Goal: Task Accomplishment & Management: Manage account settings

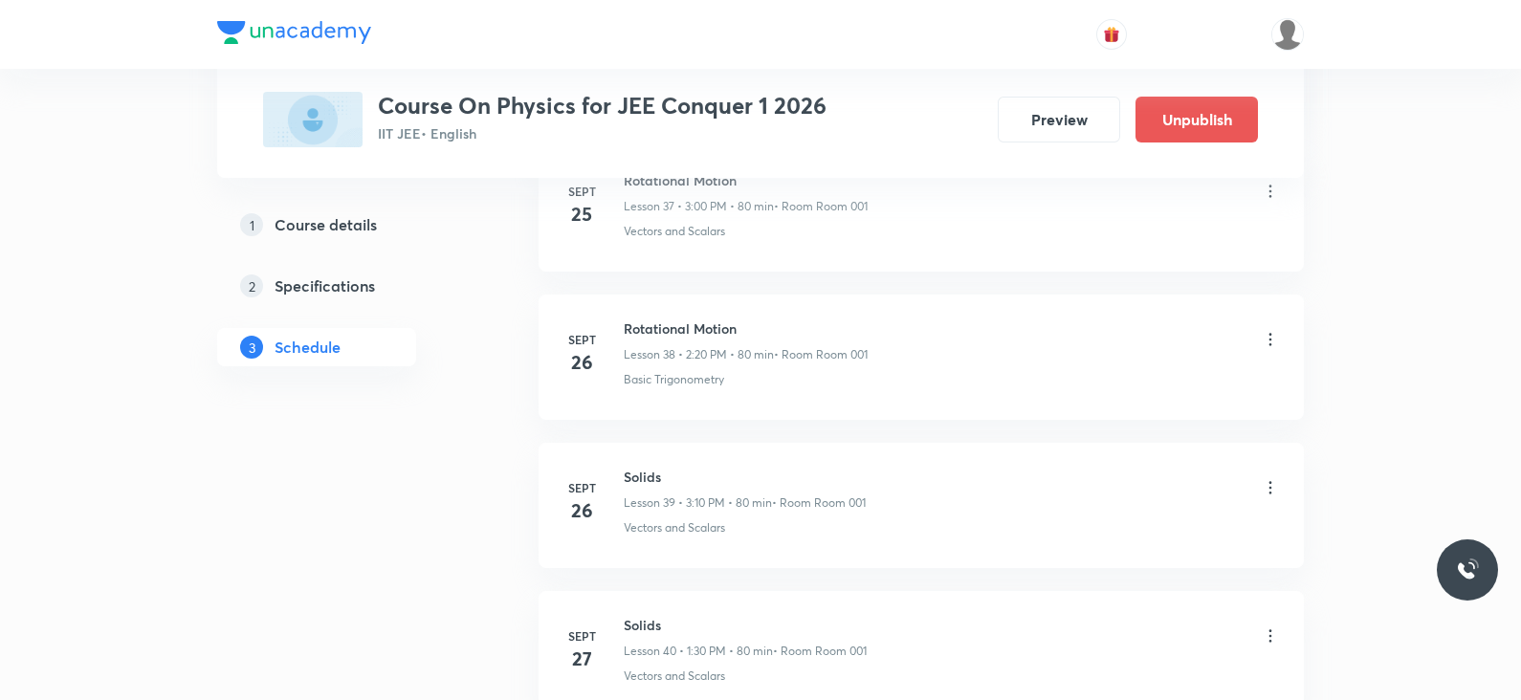
scroll to position [7635, 0]
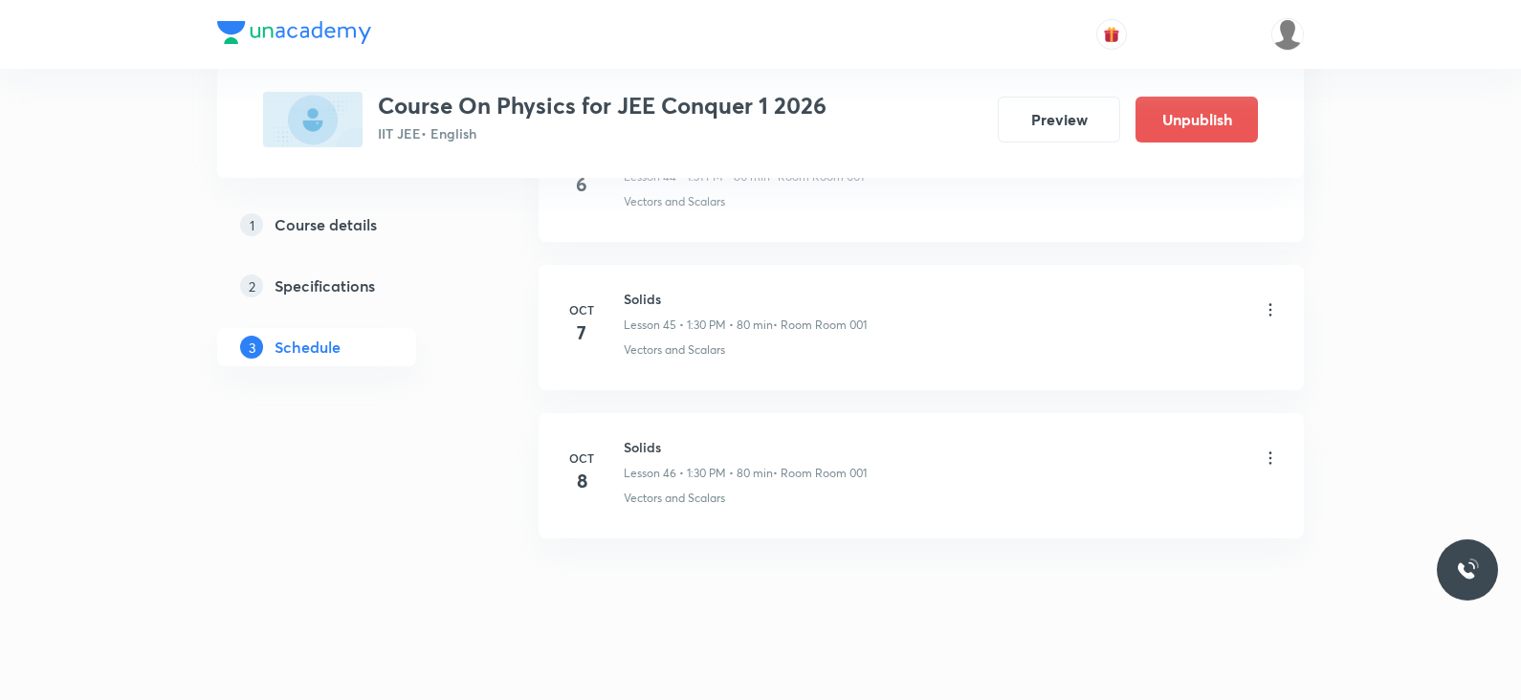
click at [1267, 449] on icon at bounding box center [1270, 458] width 19 height 19
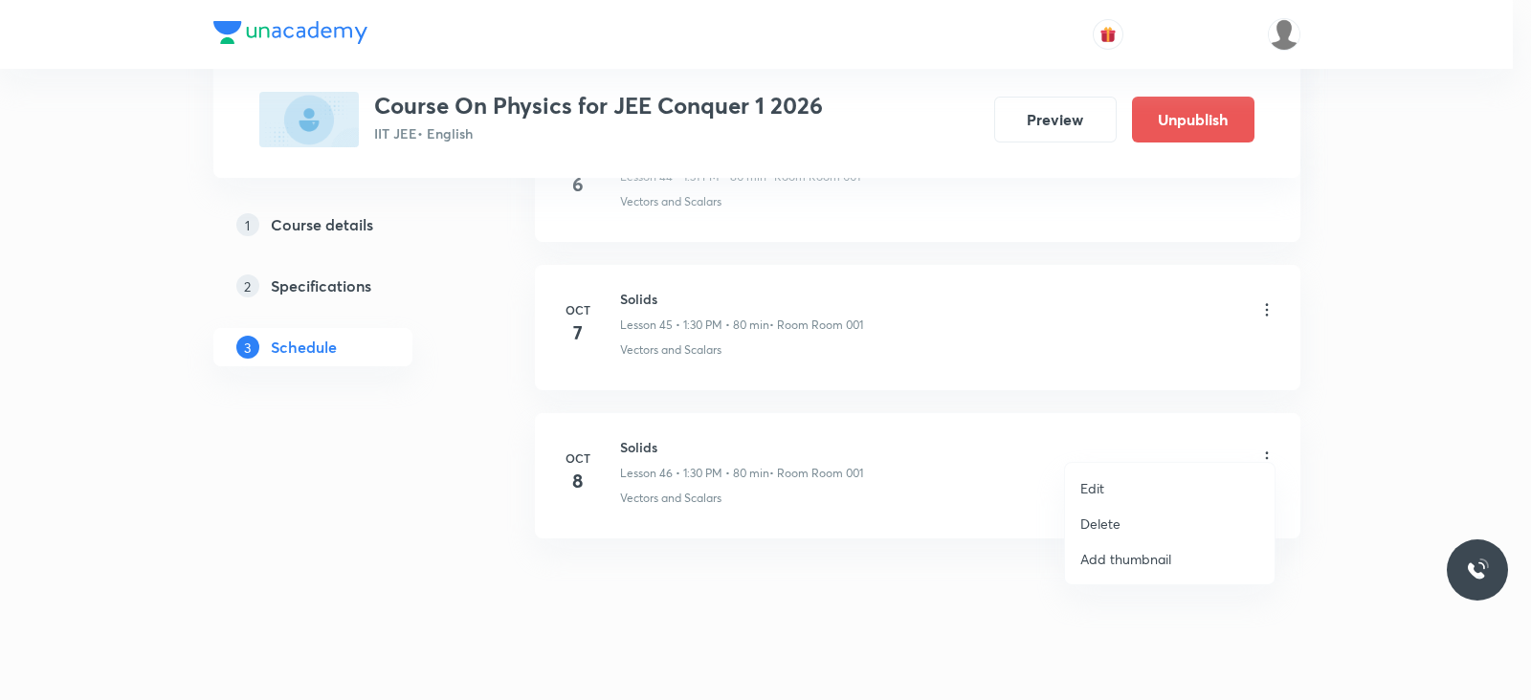
click at [1091, 523] on p "Delete" at bounding box center [1100, 524] width 40 height 20
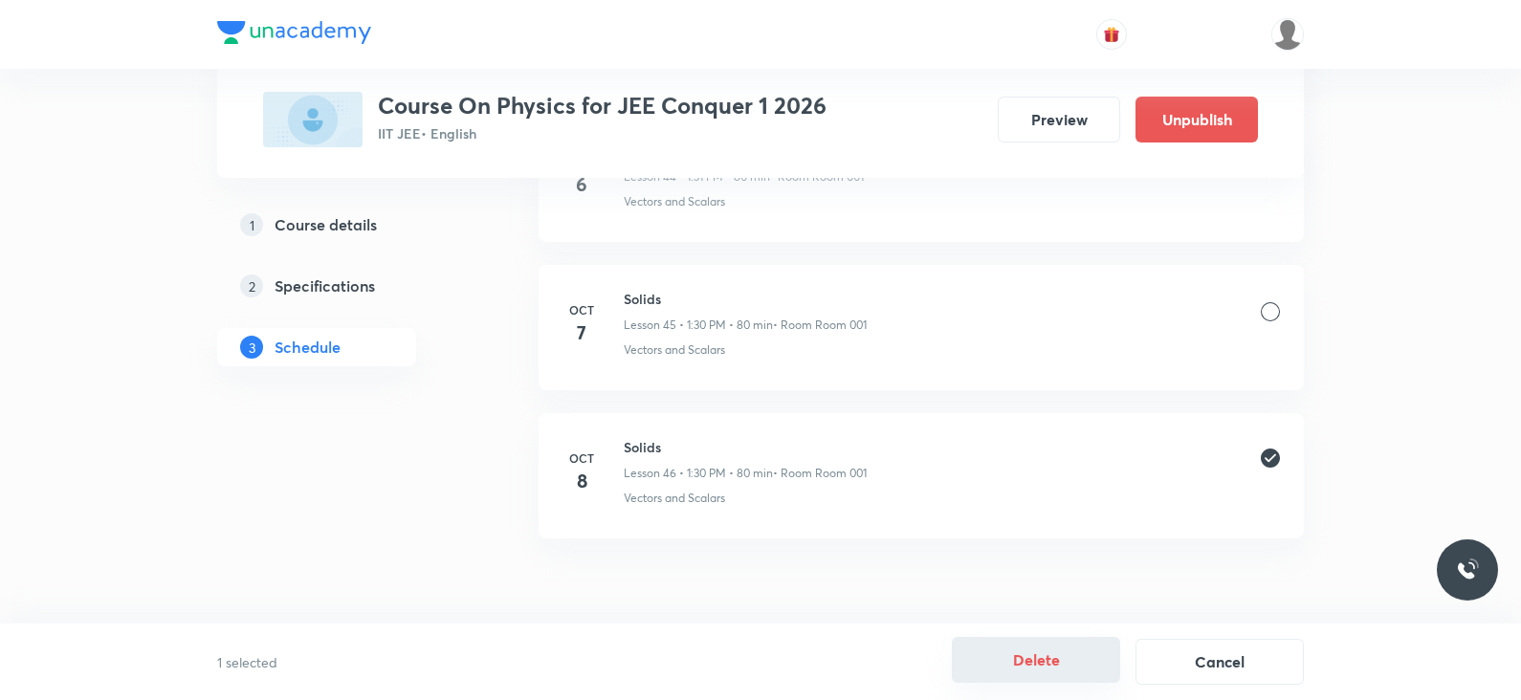
click at [981, 665] on button "Delete" at bounding box center [1036, 660] width 168 height 46
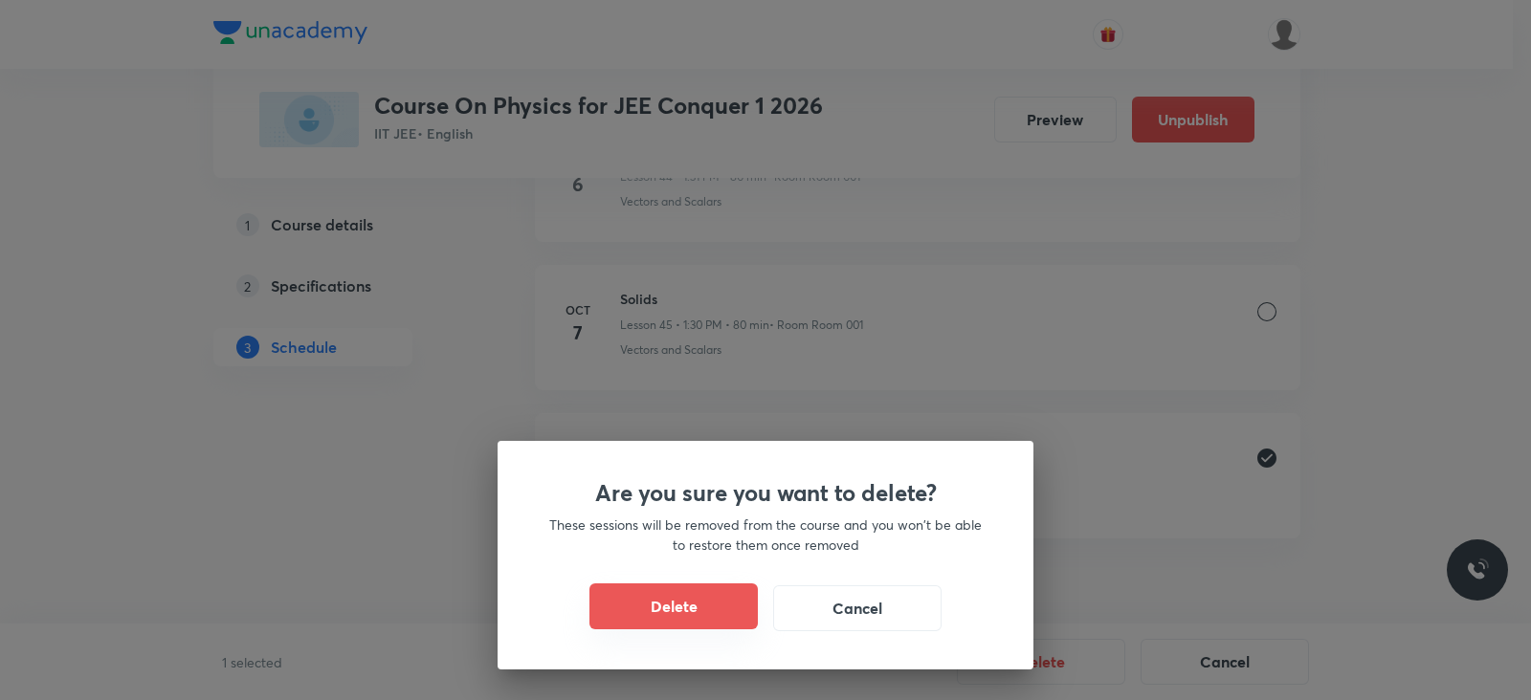
click at [672, 597] on button "Delete" at bounding box center [673, 607] width 168 height 46
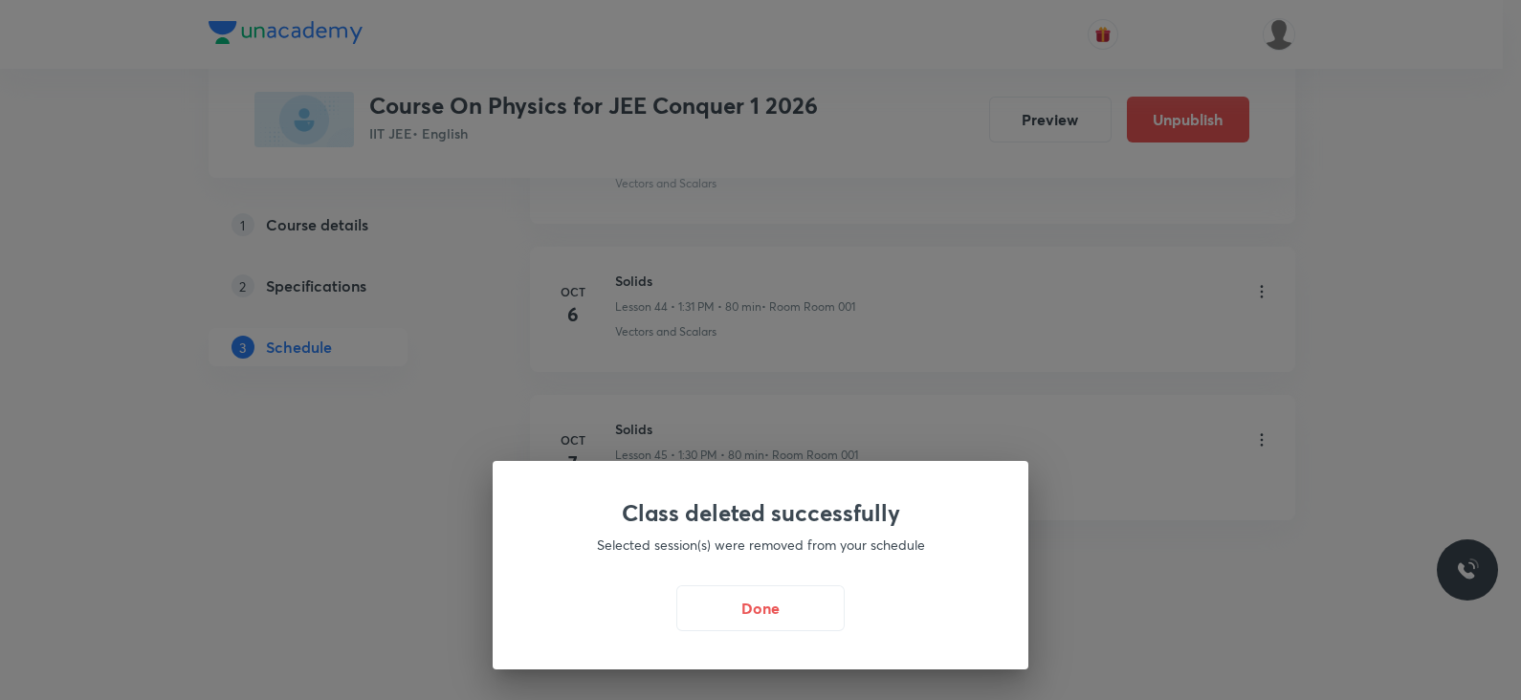
scroll to position [7488, 0]
click at [761, 597] on button "Done" at bounding box center [765, 607] width 168 height 46
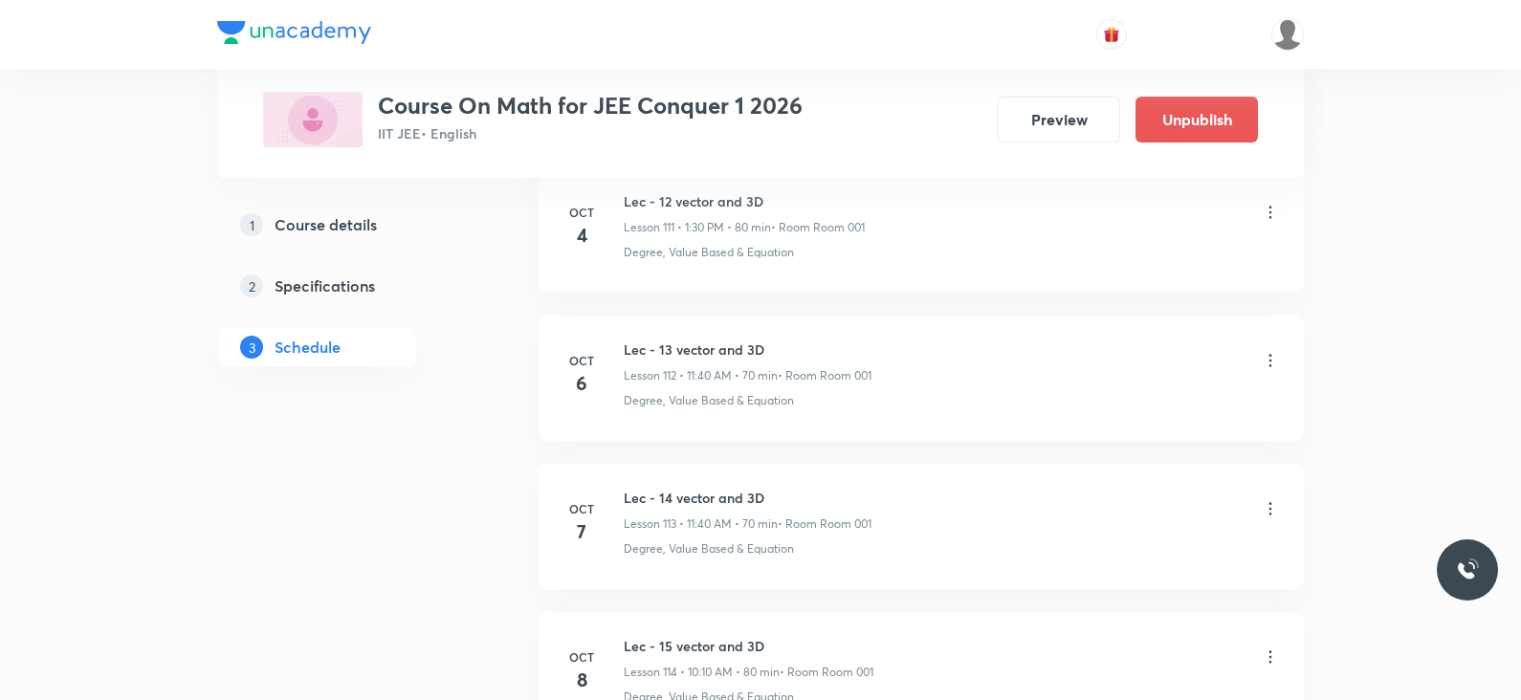
scroll to position [17842, 0]
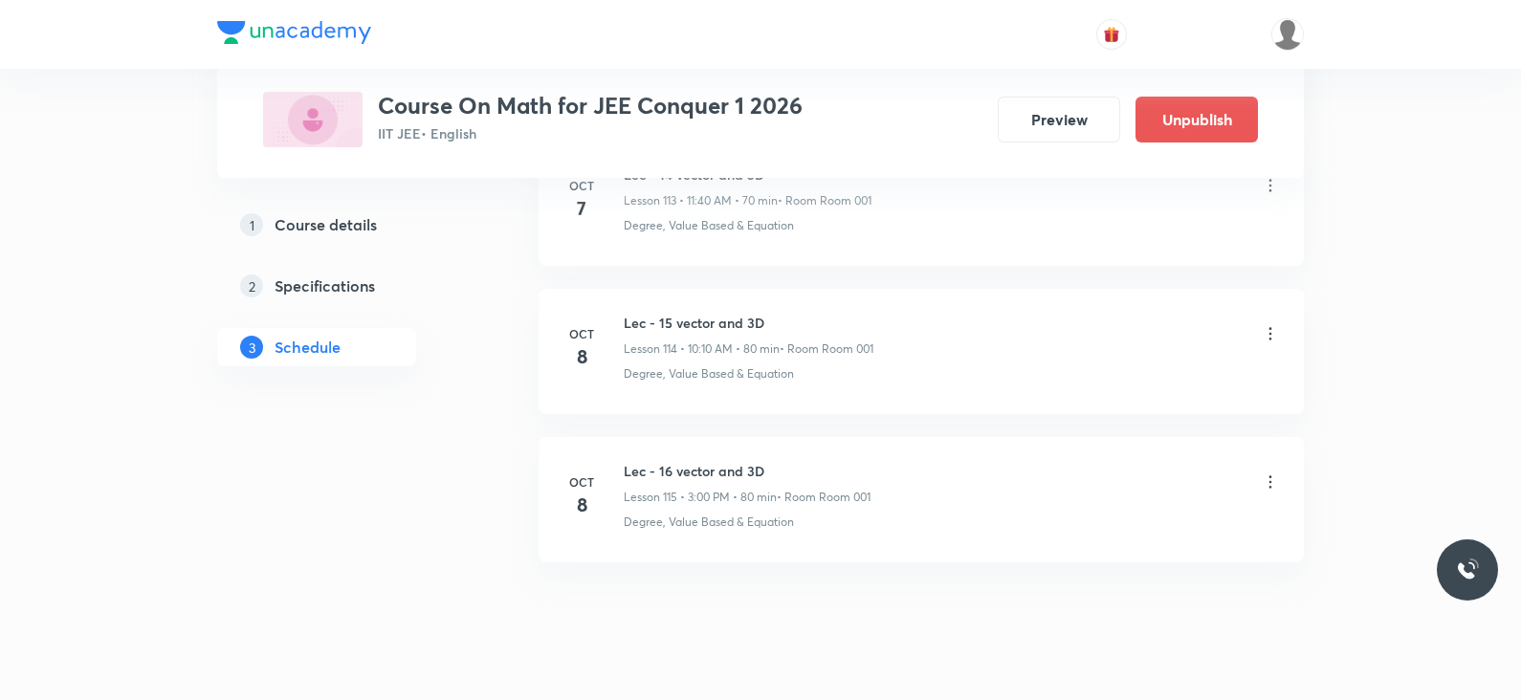
click at [717, 461] on h6 "Lec - 16 vector and 3D" at bounding box center [747, 471] width 247 height 20
copy h6 "Lec - 16 vector and 3D"
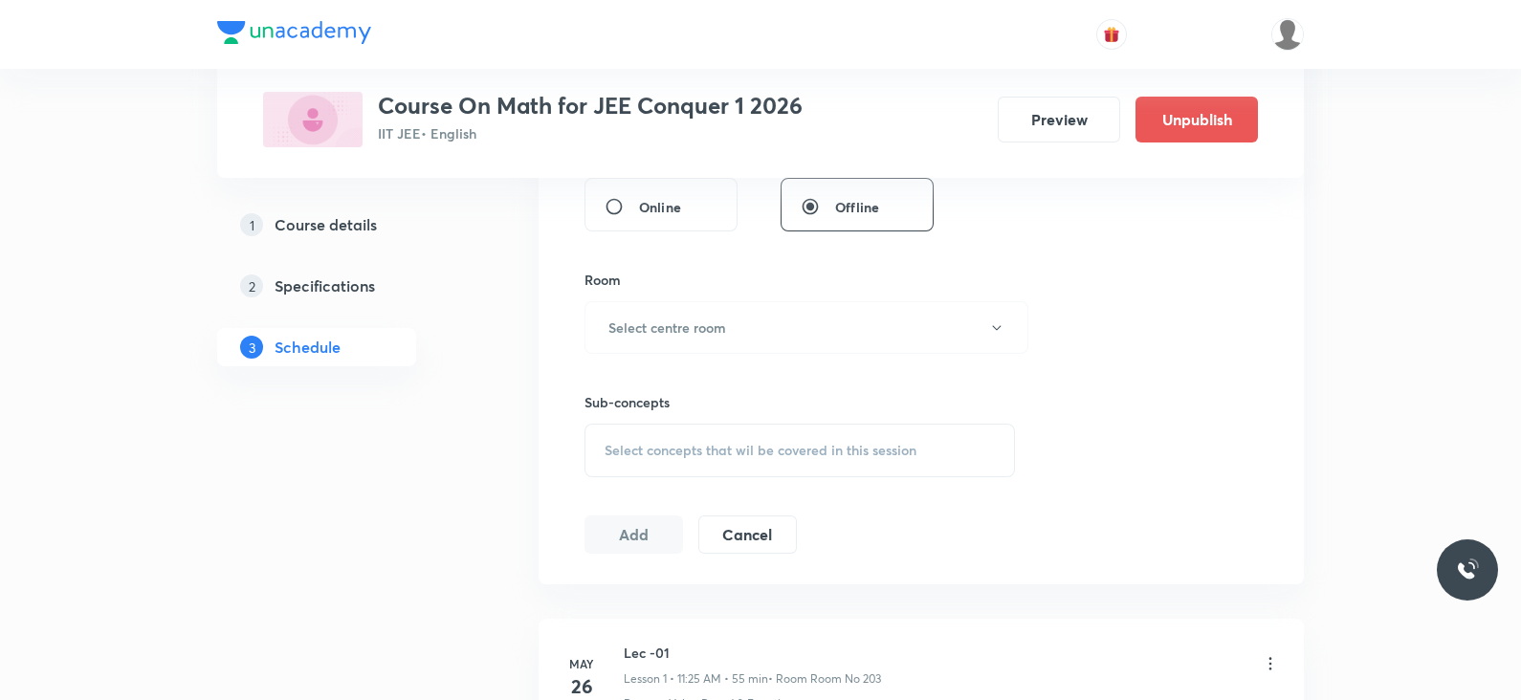
scroll to position [0, 0]
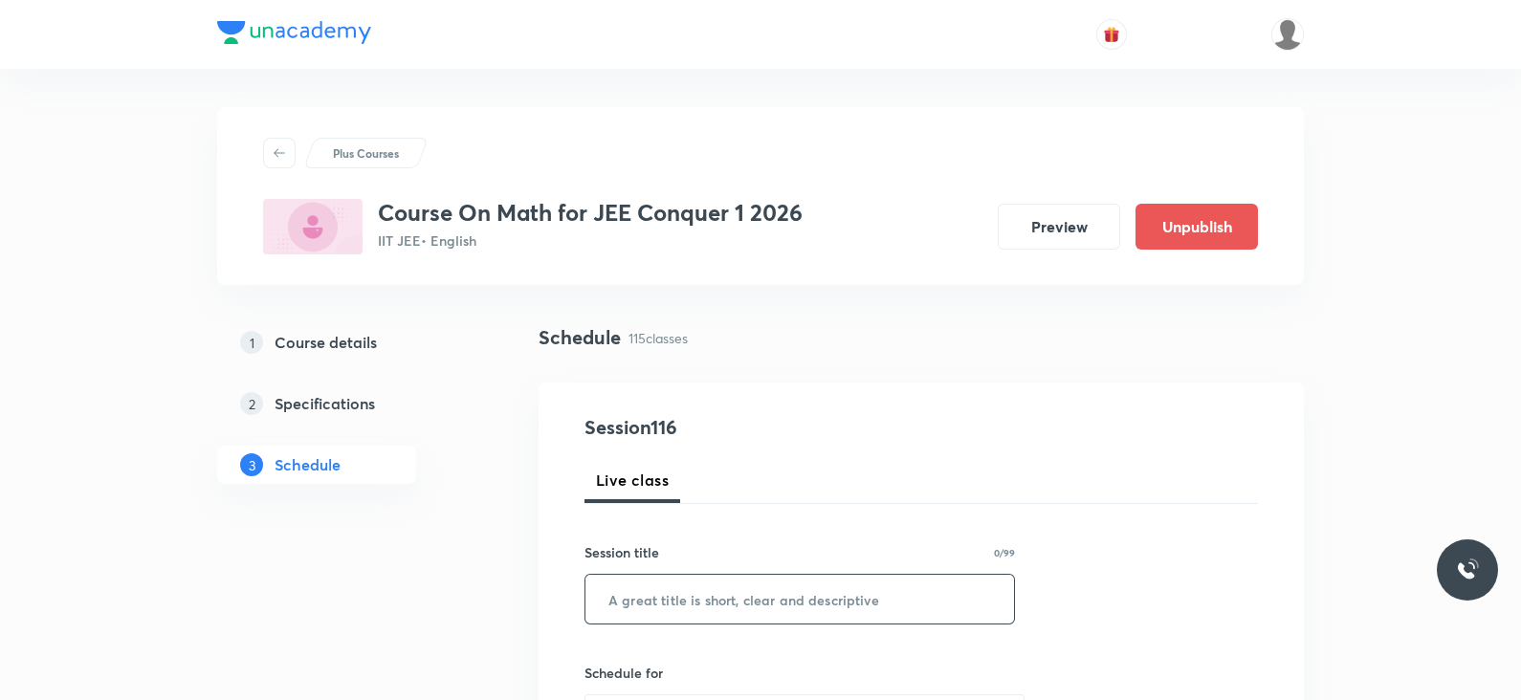
click at [672, 602] on input "text" at bounding box center [799, 599] width 429 height 49
paste input "Lec - 16 vector and 3D"
click at [659, 595] on input "Lec - 16 vector and 3D" at bounding box center [799, 599] width 429 height 49
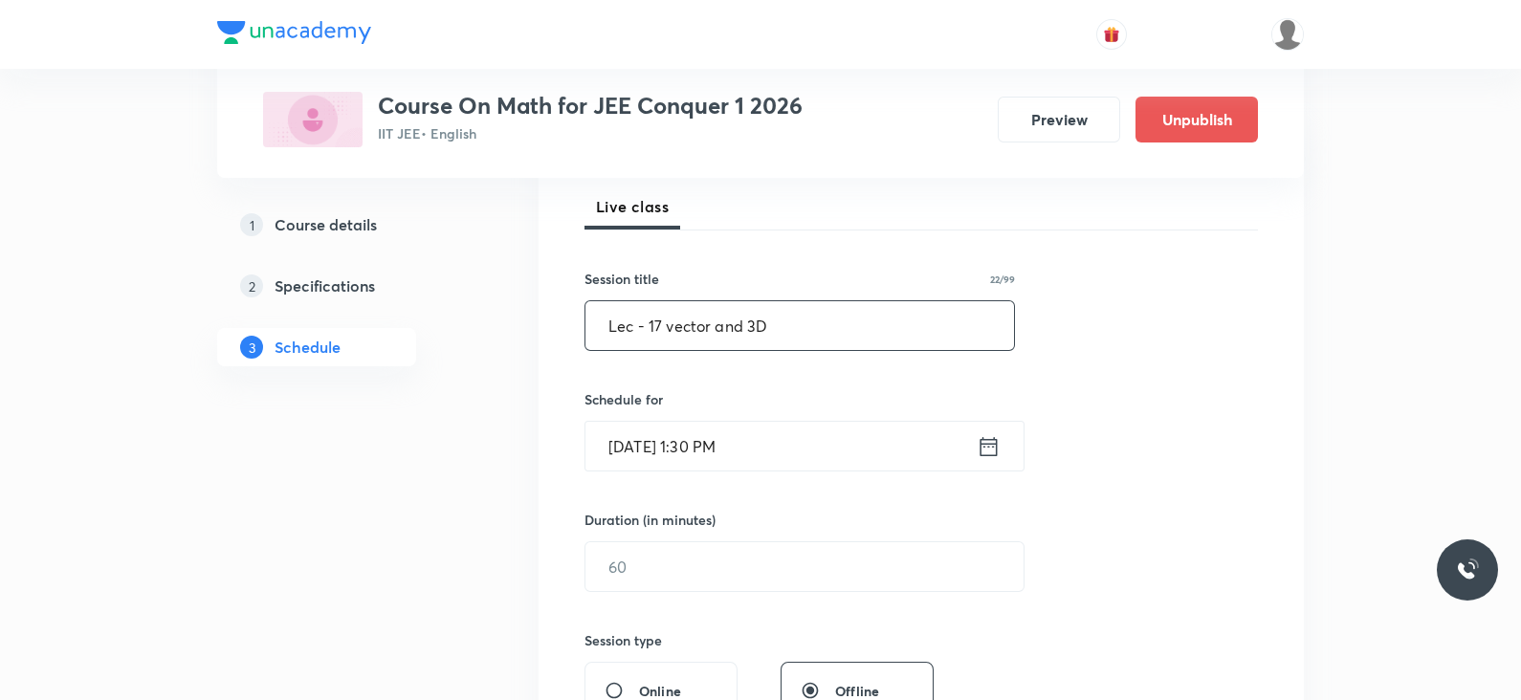
scroll to position [284, 0]
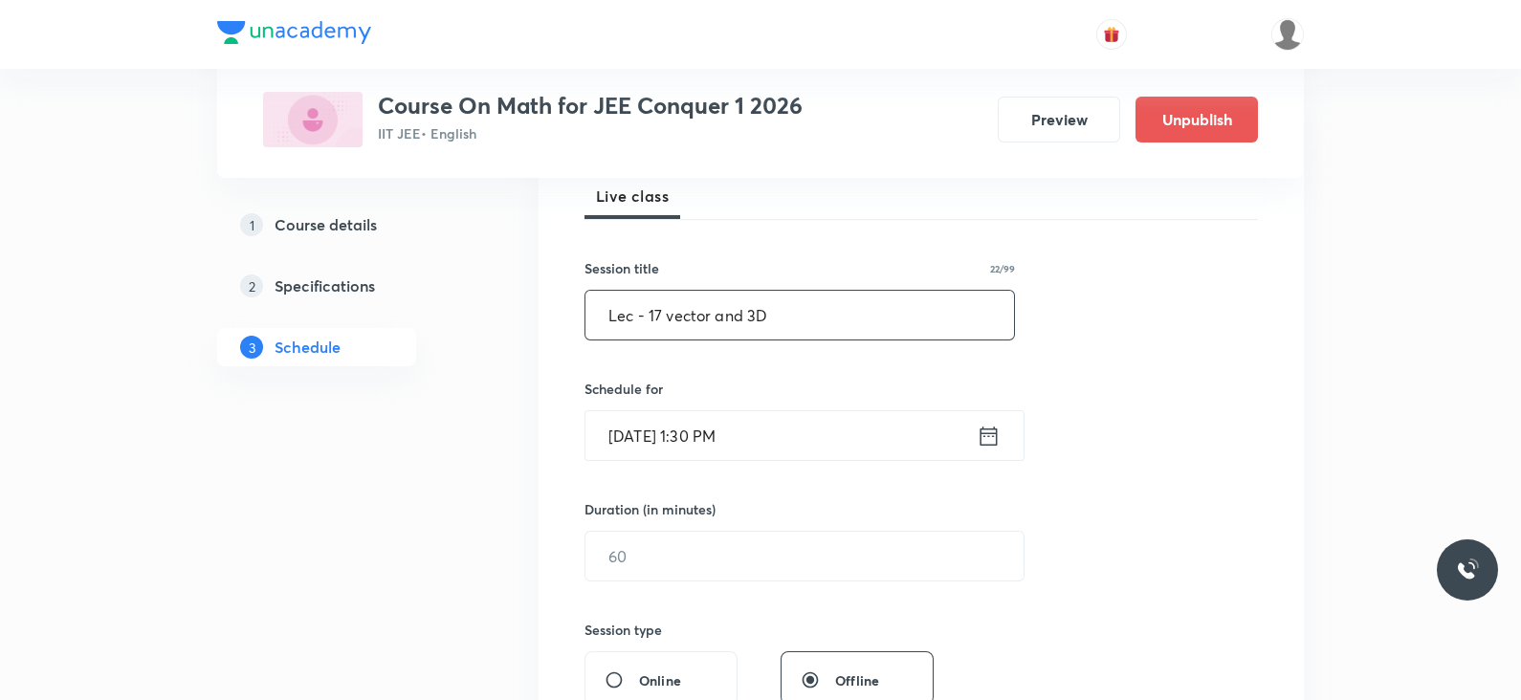
type input "Lec - 17 vector and 3D"
click at [979, 424] on icon at bounding box center [989, 436] width 24 height 27
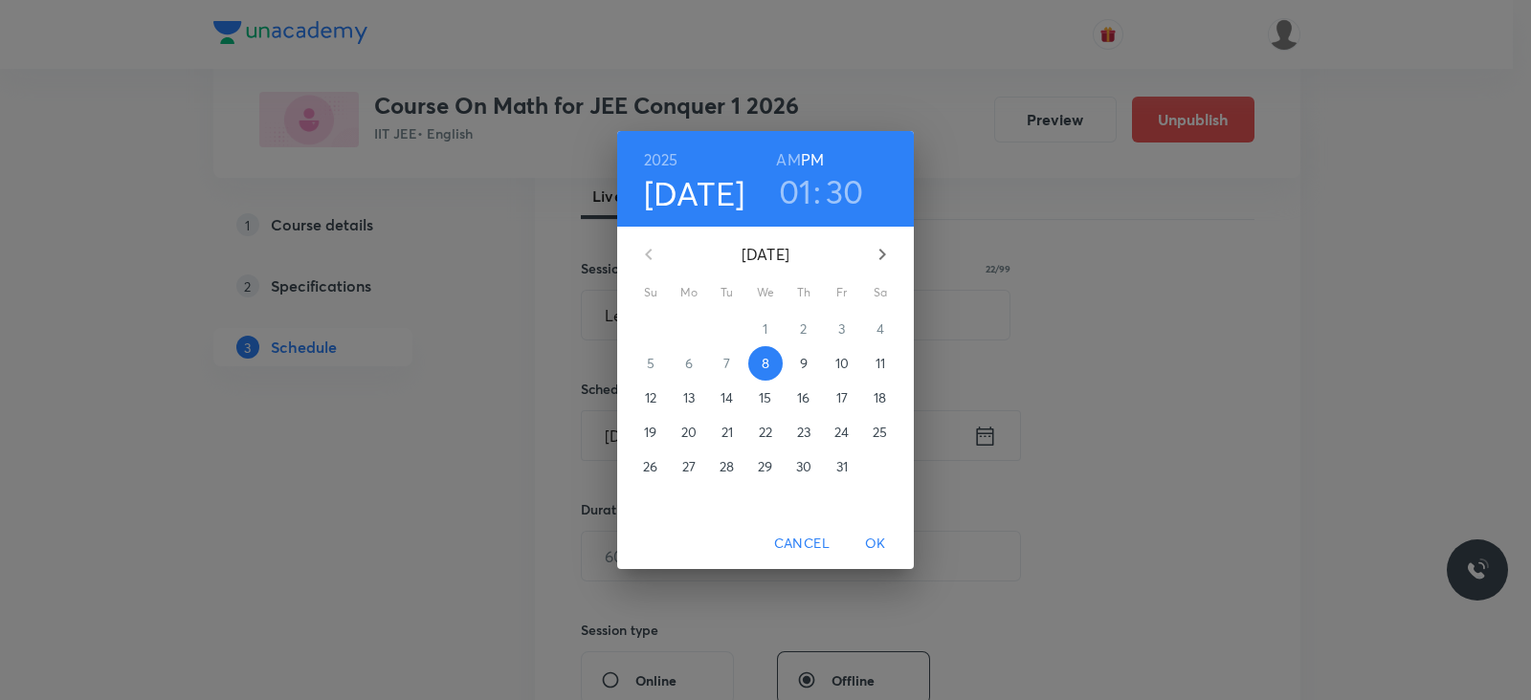
click at [838, 197] on h3 "30" at bounding box center [845, 191] width 38 height 40
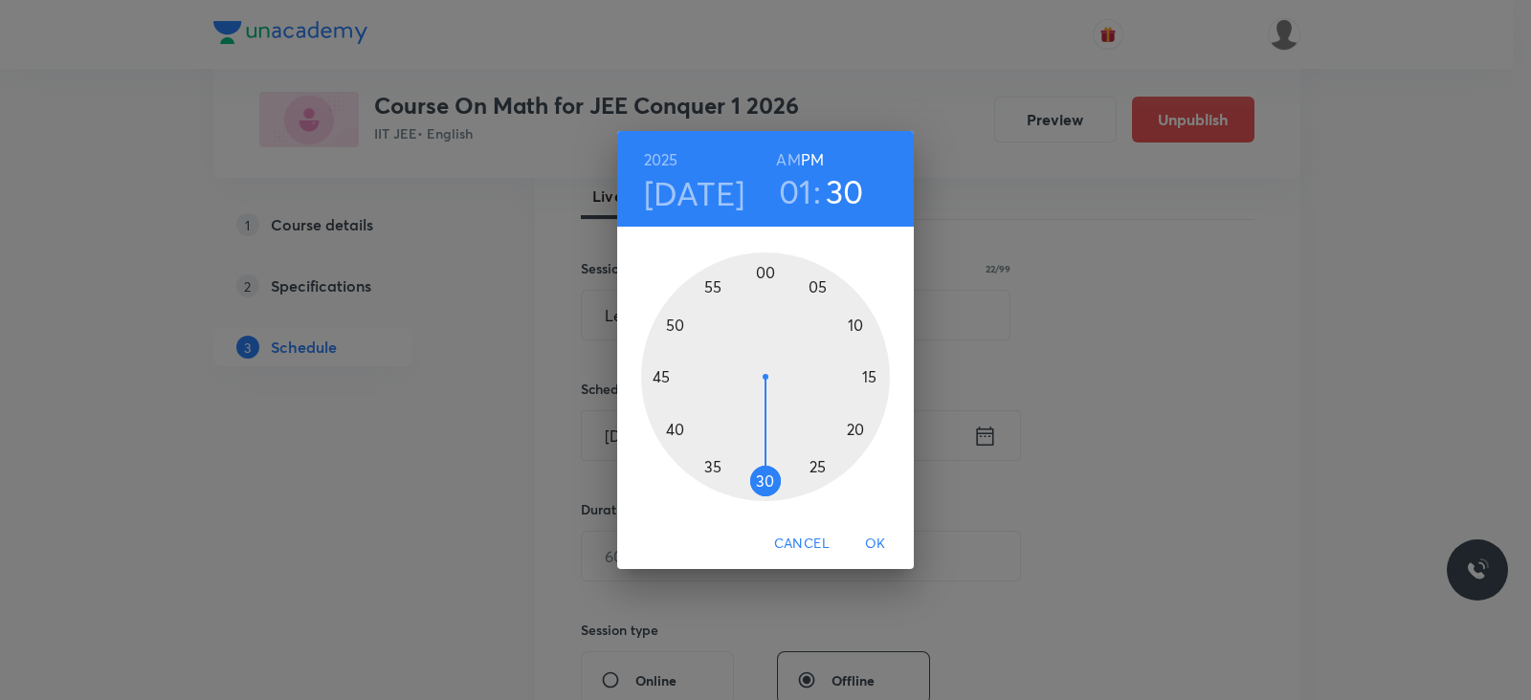
click at [681, 426] on div at bounding box center [765, 377] width 249 height 249
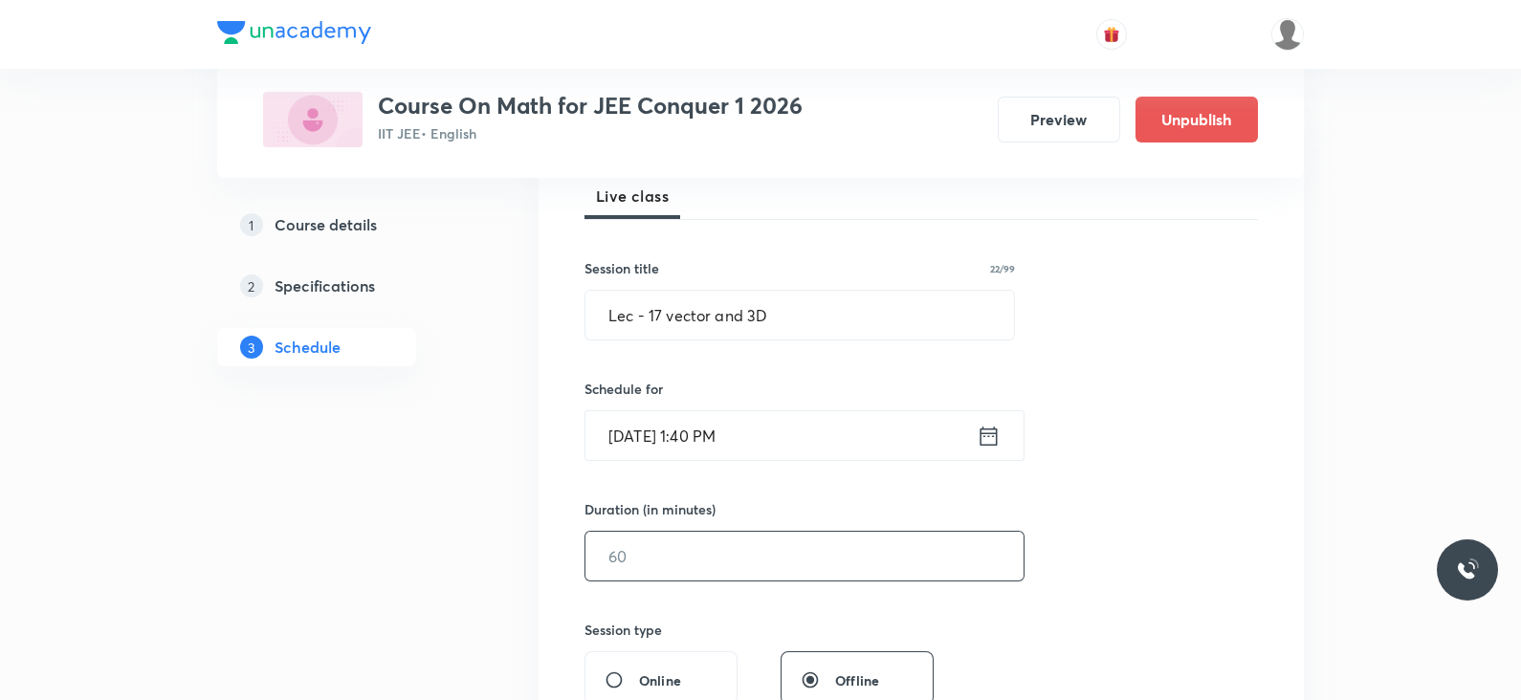
click at [674, 562] on input "text" at bounding box center [804, 556] width 438 height 49
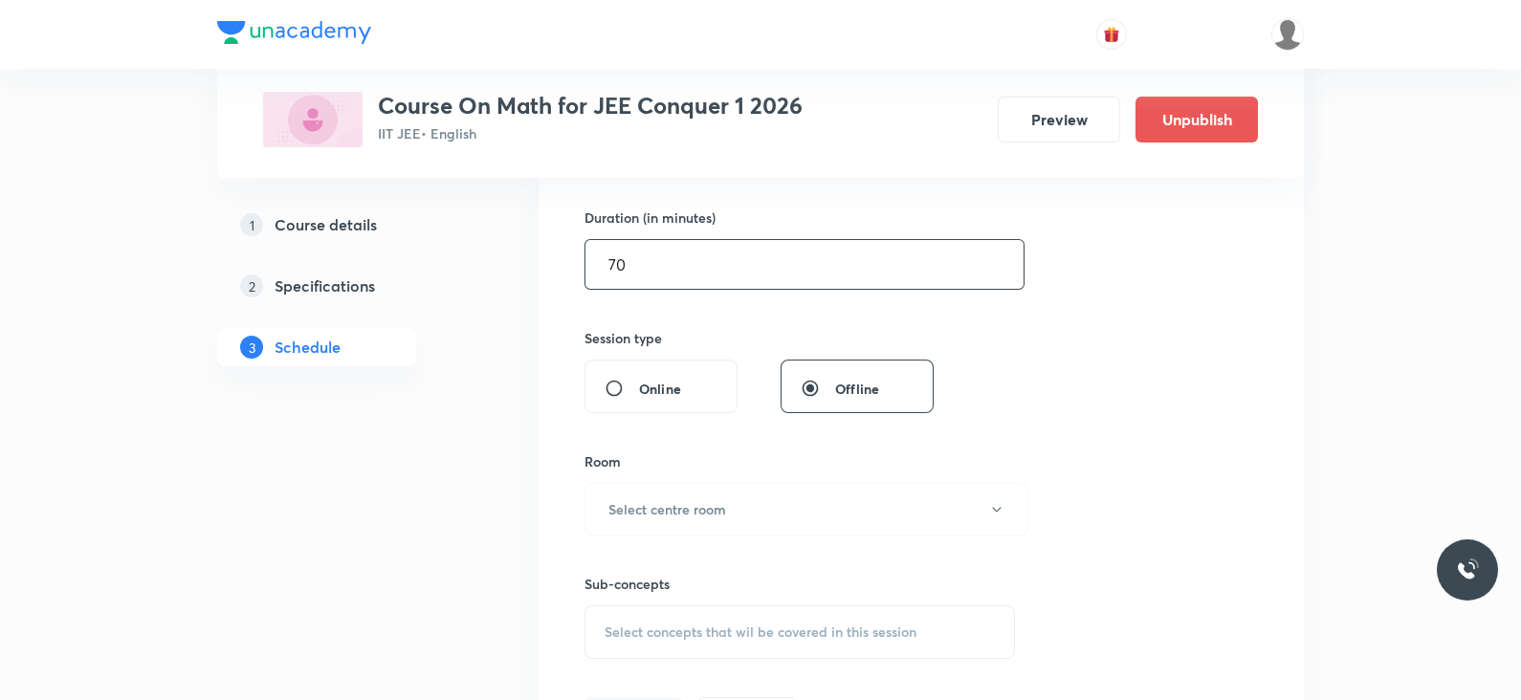
scroll to position [588, 0]
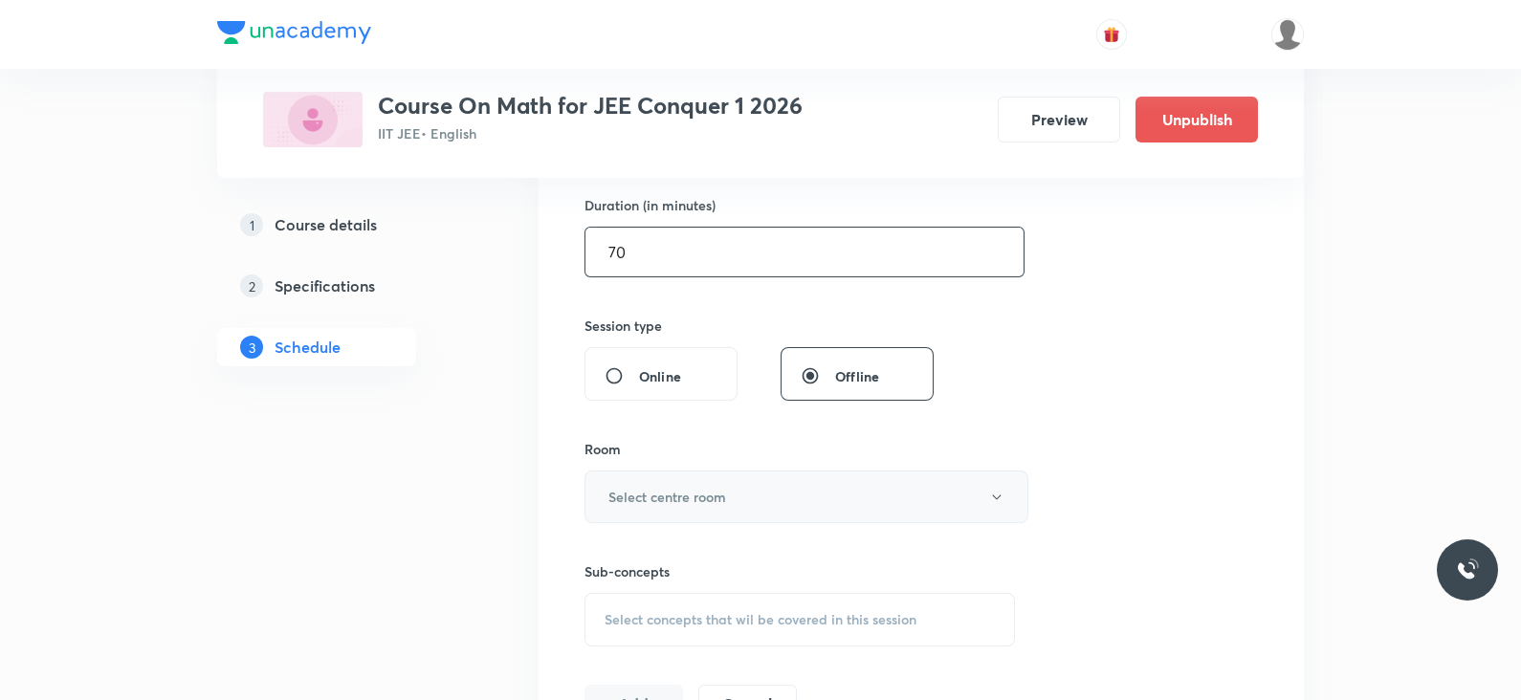
type input "70"
click at [660, 495] on h6 "Select centre room" at bounding box center [667, 497] width 118 height 20
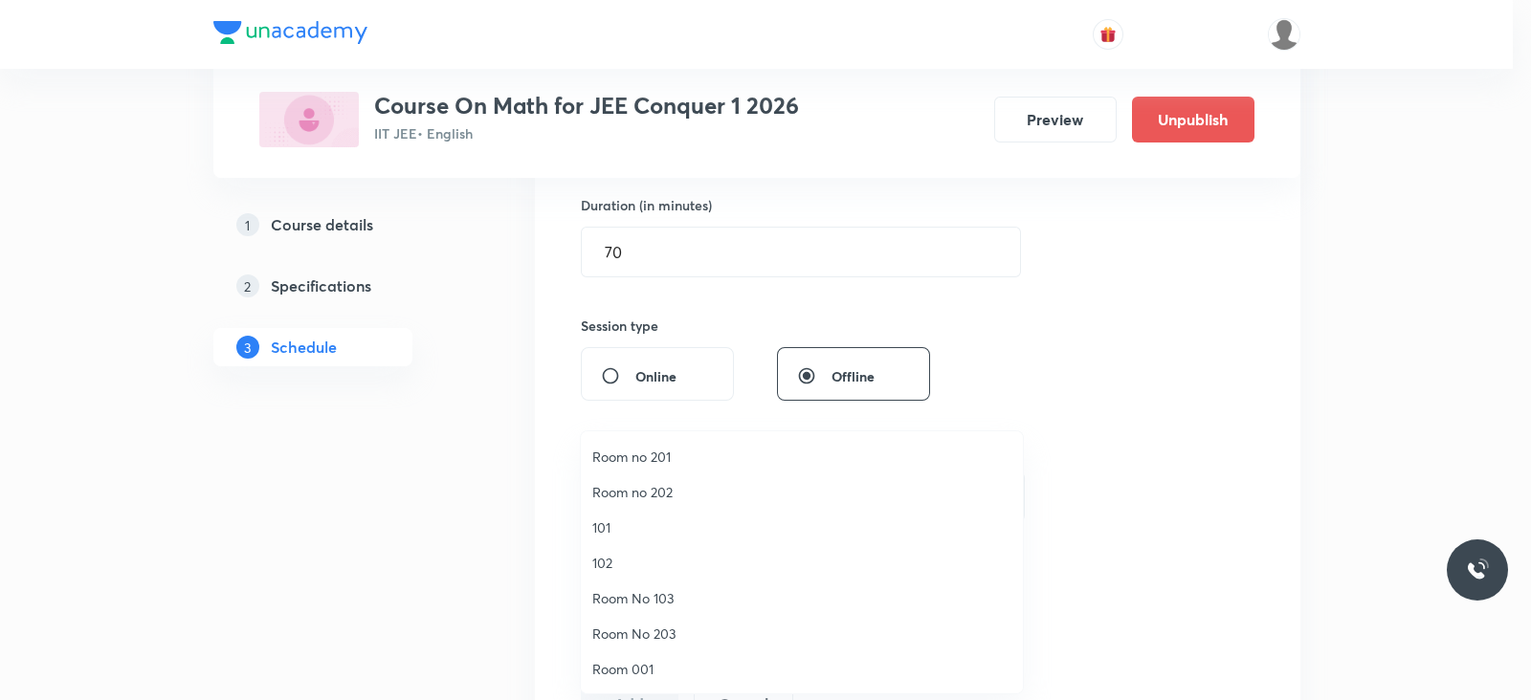
click at [612, 672] on span "Room 001" at bounding box center [801, 669] width 419 height 20
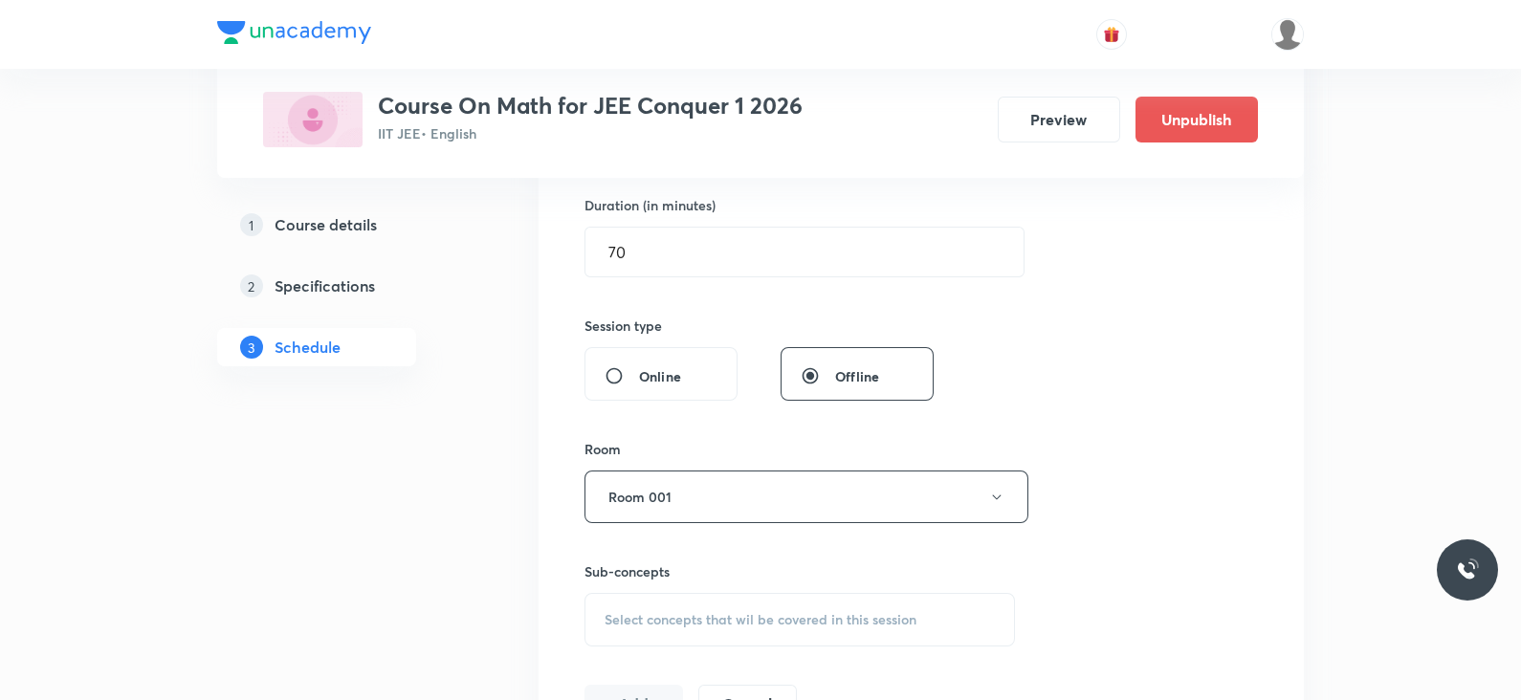
click at [728, 605] on div "Select concepts that wil be covered in this session" at bounding box center [799, 620] width 430 height 54
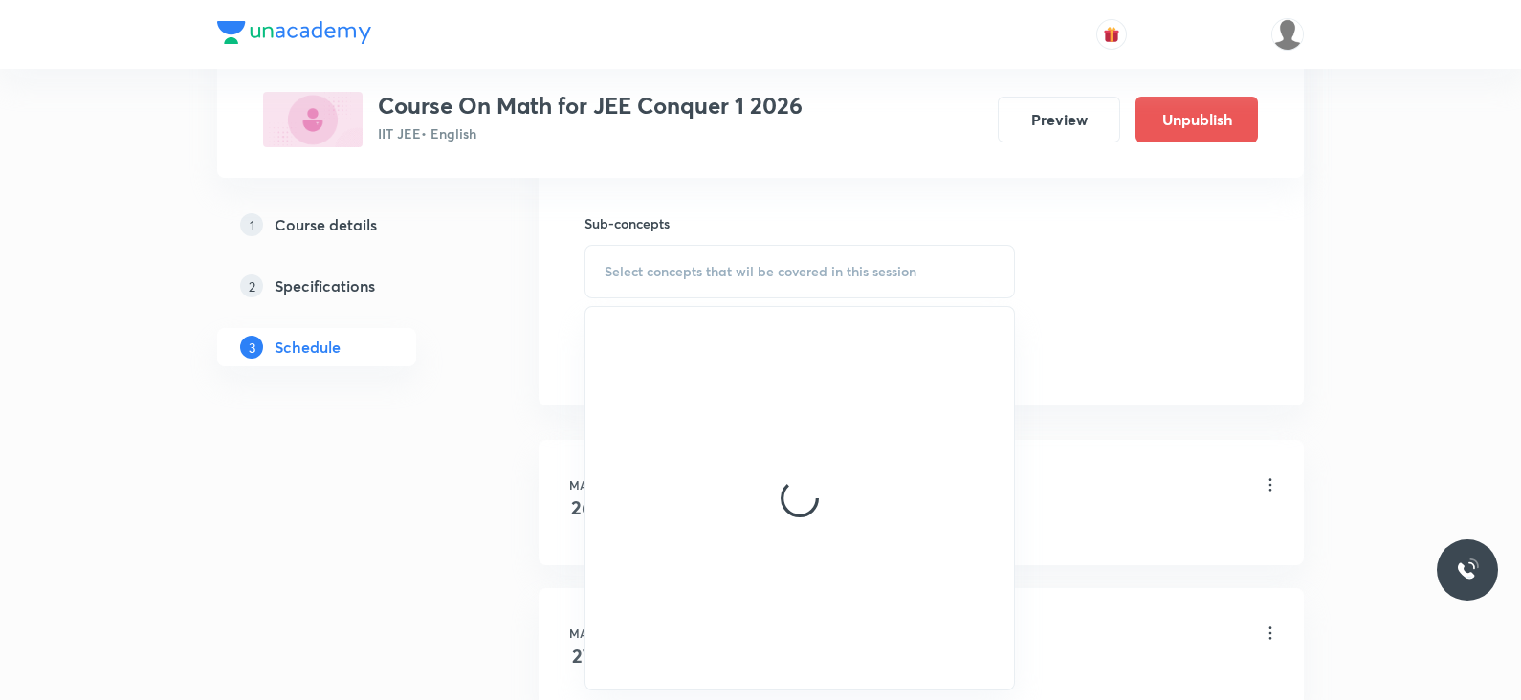
scroll to position [943, 0]
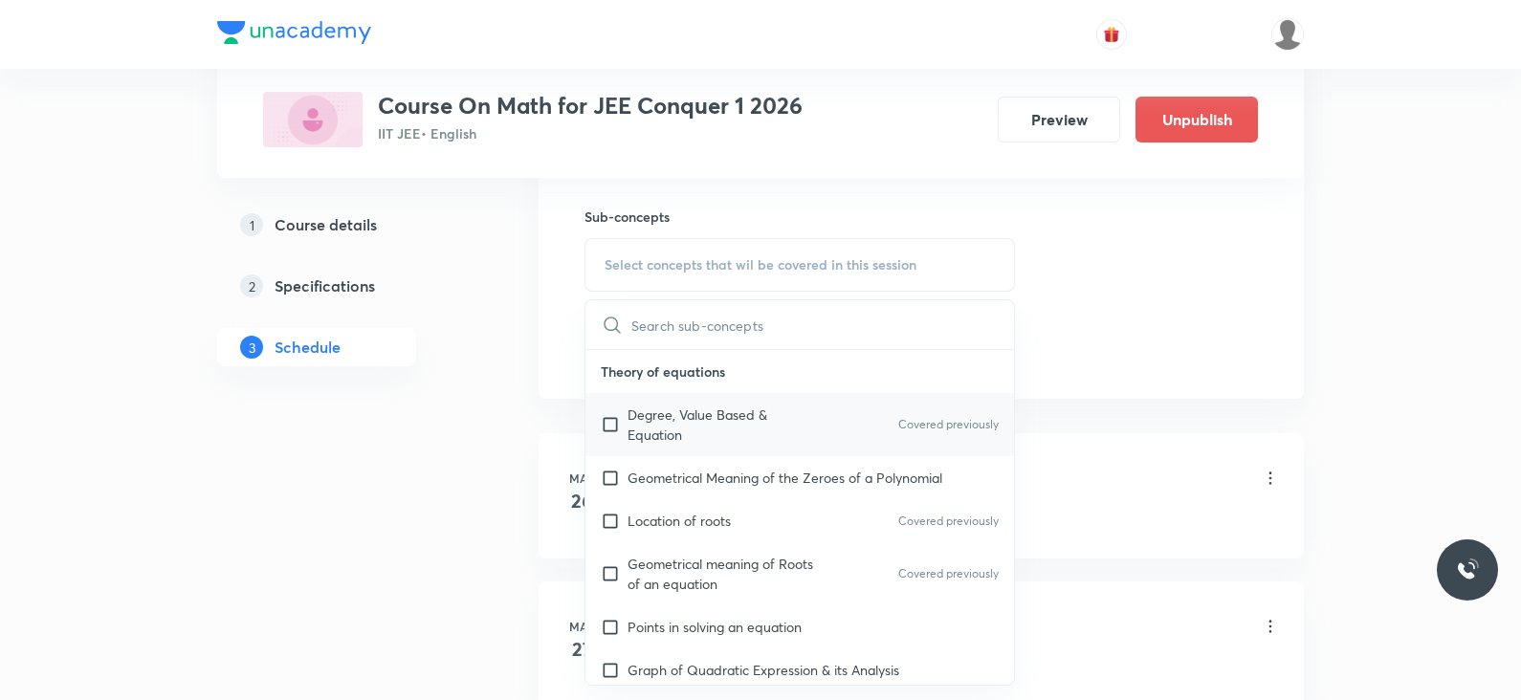
click at [764, 399] on div "Degree, Value Based & Equation Covered previously" at bounding box center [799, 424] width 429 height 63
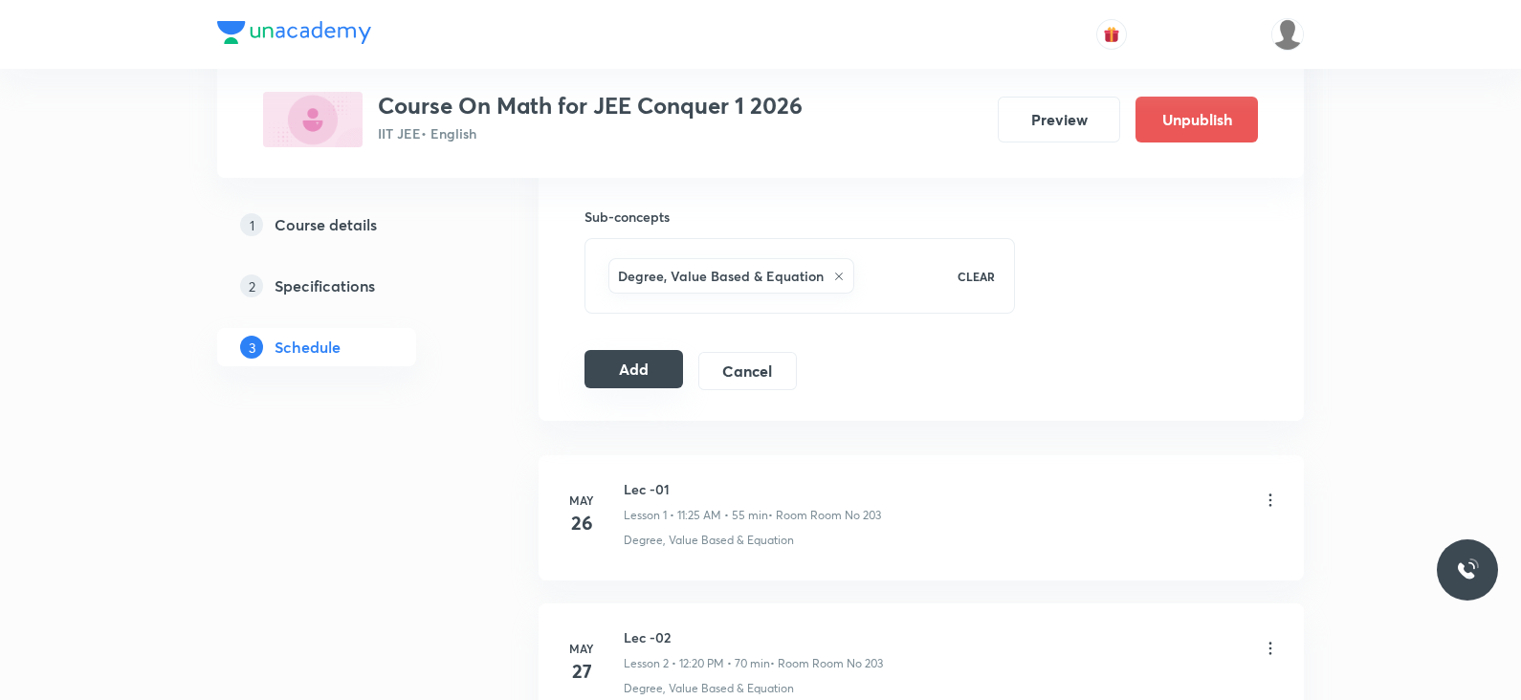
click at [605, 380] on button "Add" at bounding box center [633, 369] width 99 height 38
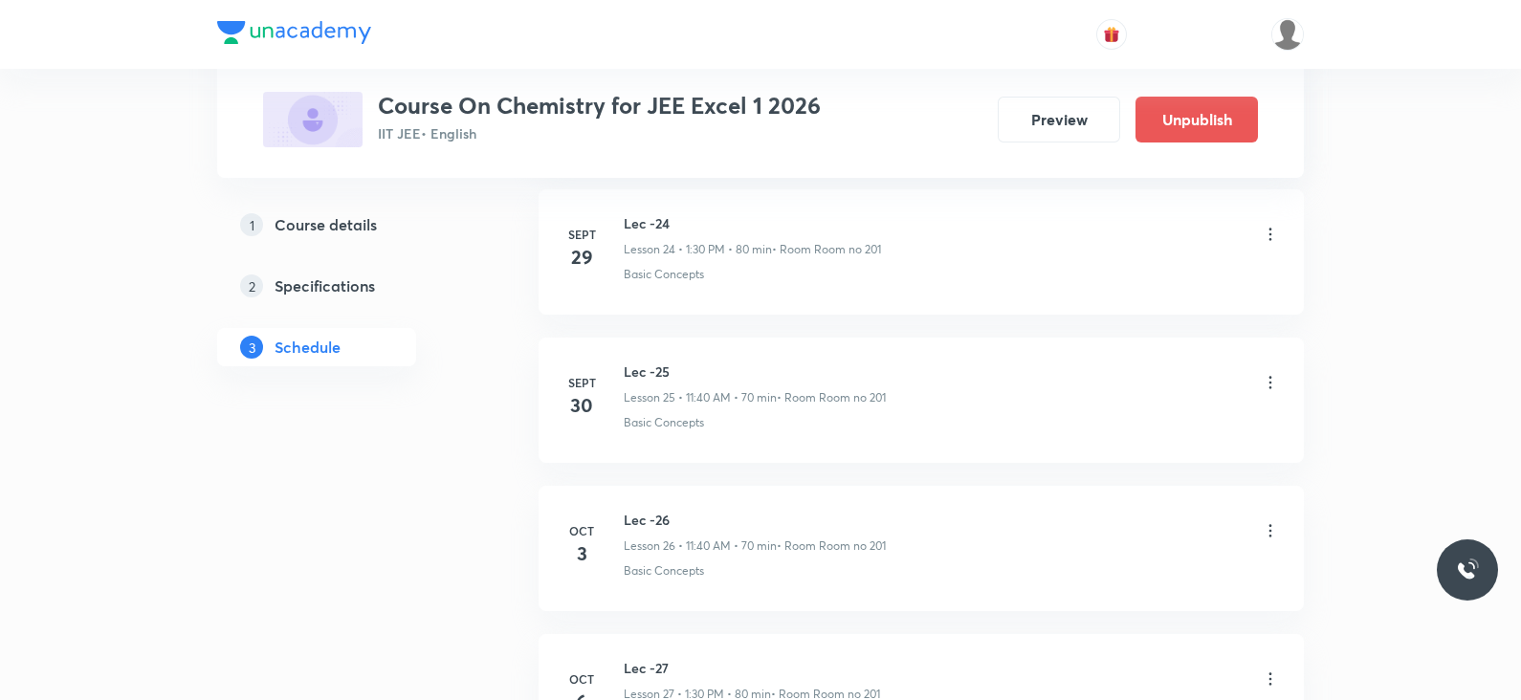
scroll to position [5122, 0]
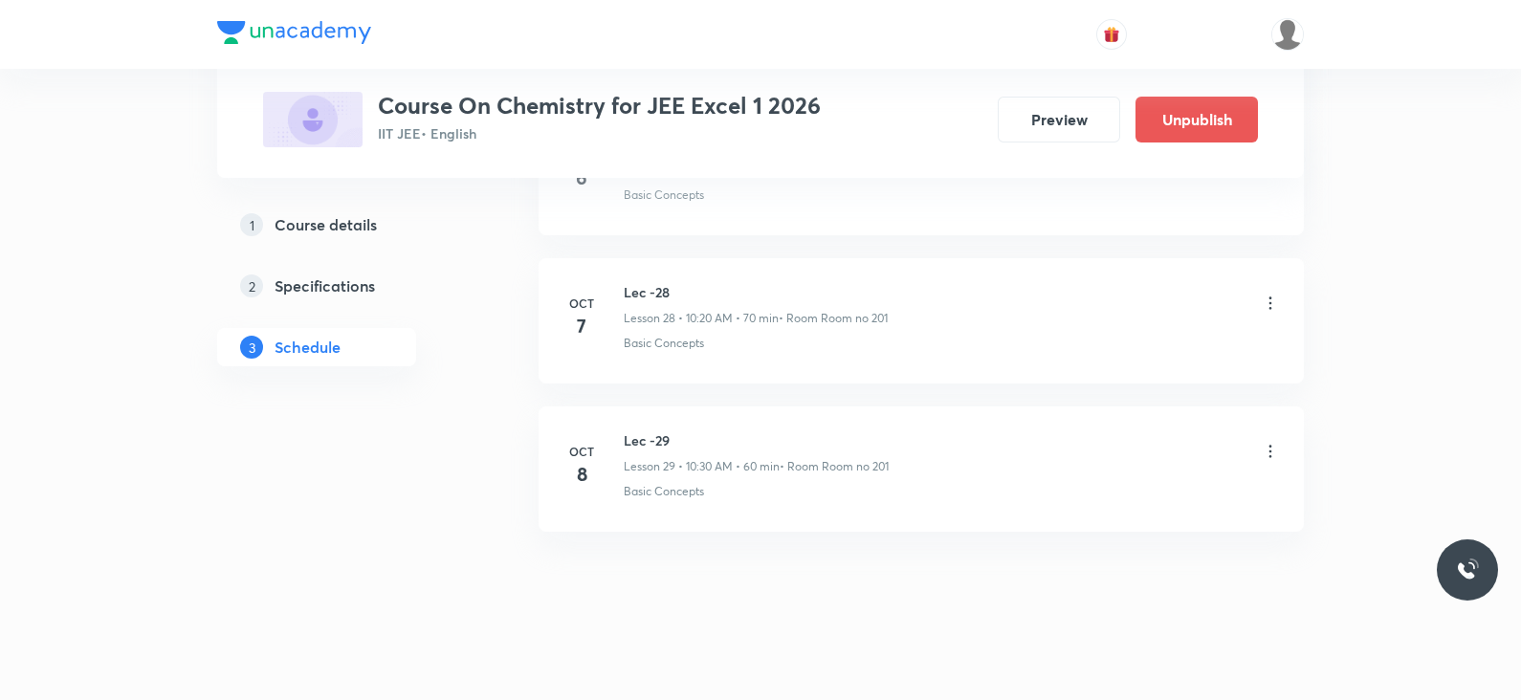
click at [658, 414] on li "[DATE] Lec -29 Lesson 29 • 10:30 AM • 60 min • Room Room no 201 Basic Concepts" at bounding box center [921, 469] width 765 height 125
copy h6 "Lec -29"
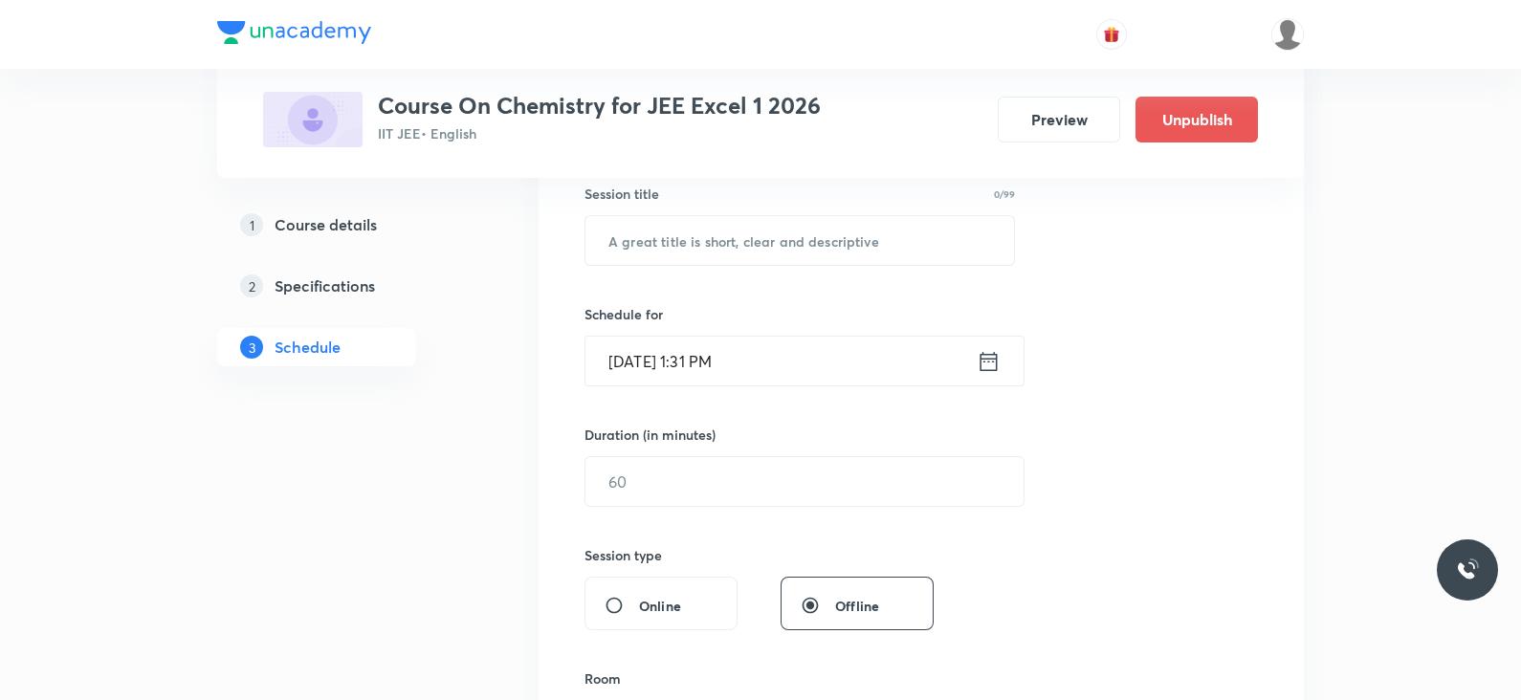
scroll to position [0, 0]
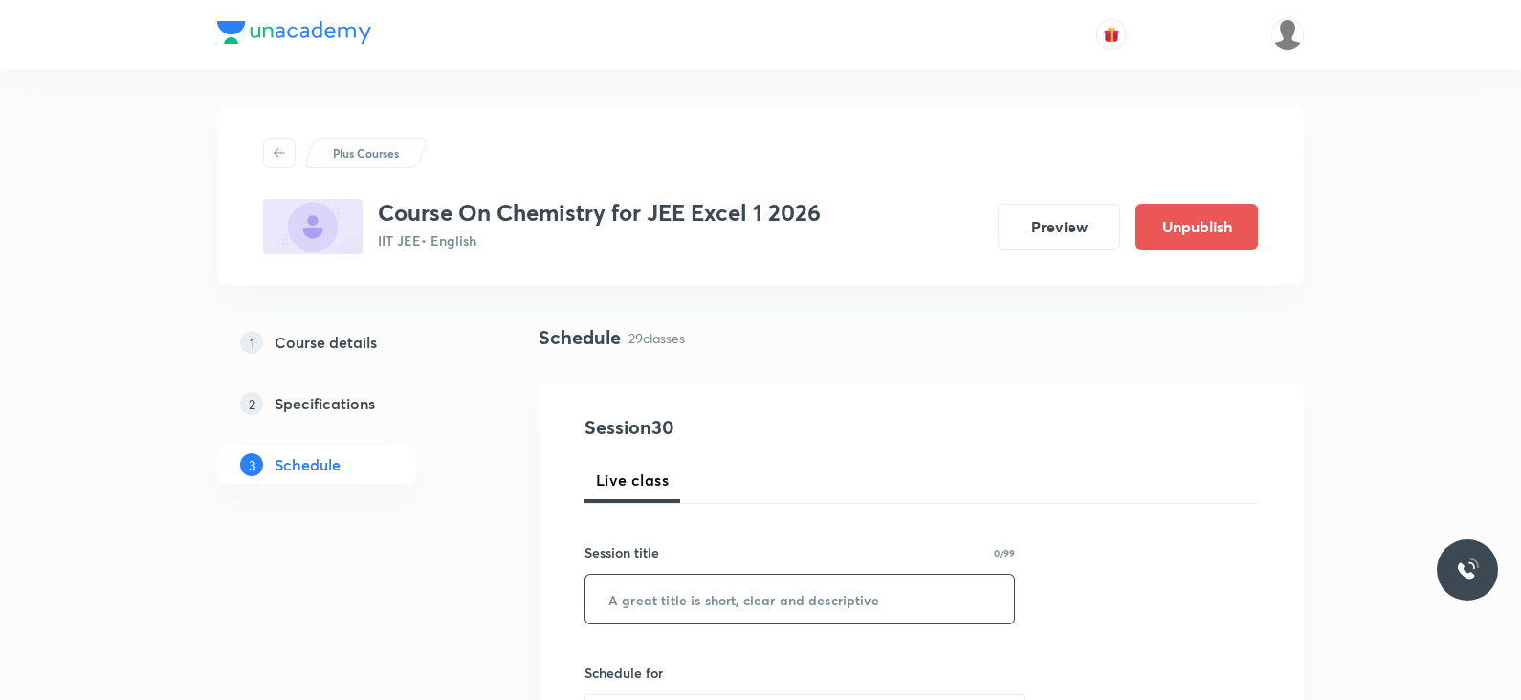
click at [671, 595] on input "text" at bounding box center [799, 599] width 429 height 49
paste input "Lec -29"
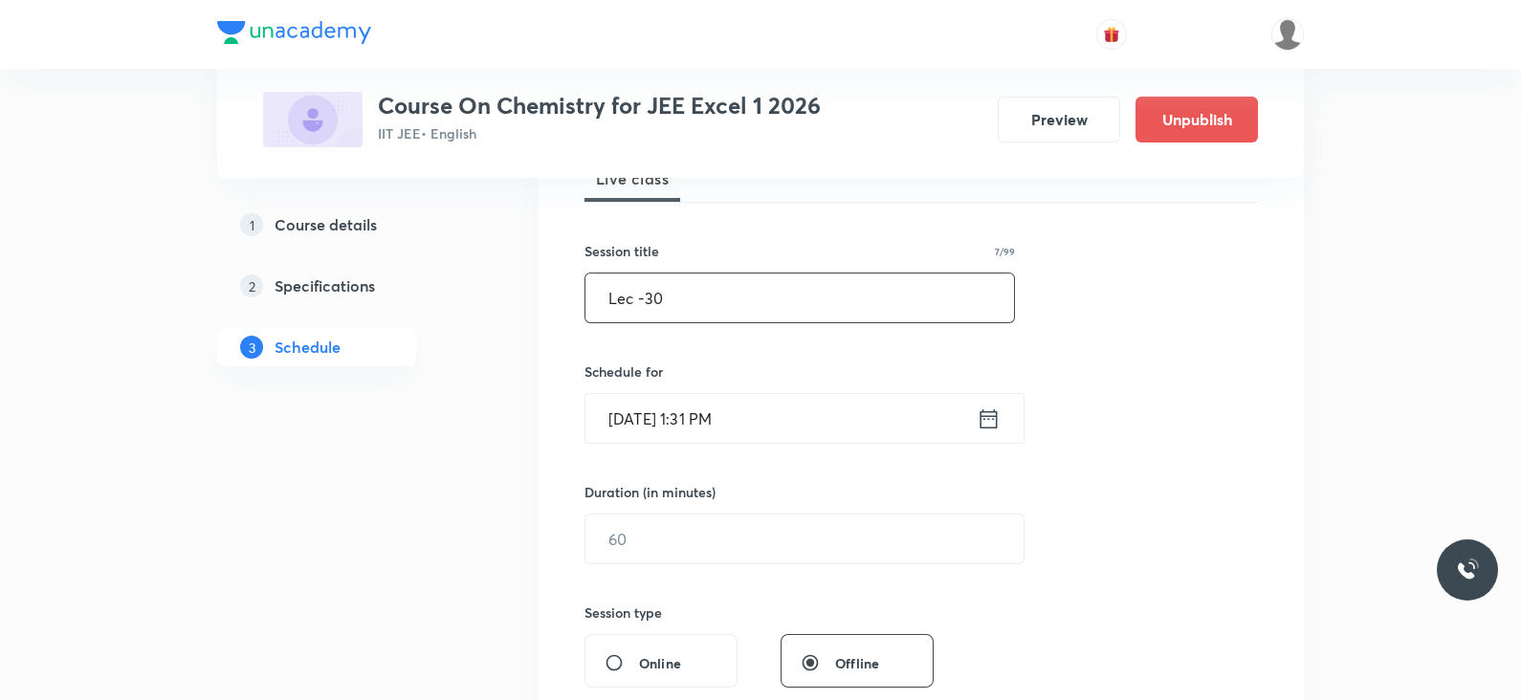
scroll to position [302, 0]
type input "Lec -30"
click at [986, 417] on icon at bounding box center [989, 418] width 24 height 27
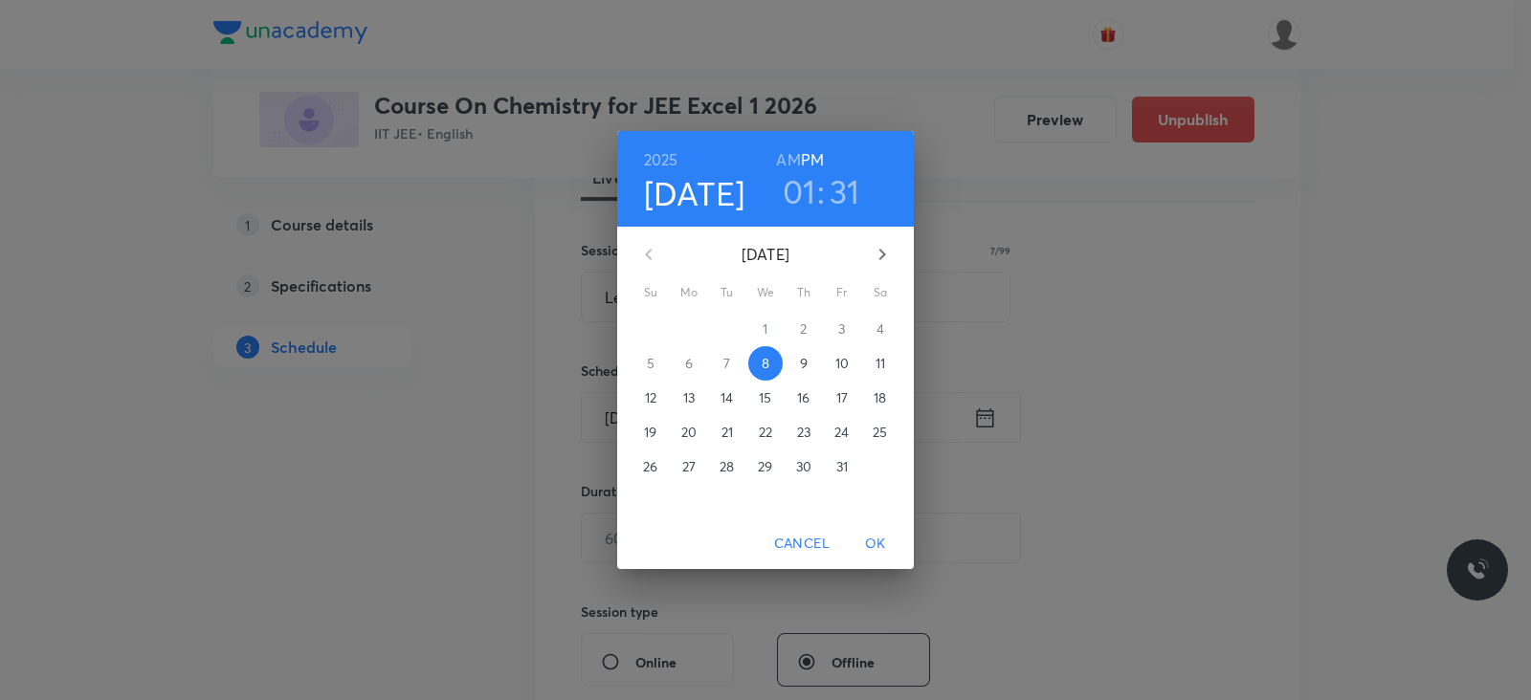
click at [839, 176] on h3 "31" at bounding box center [844, 191] width 31 height 40
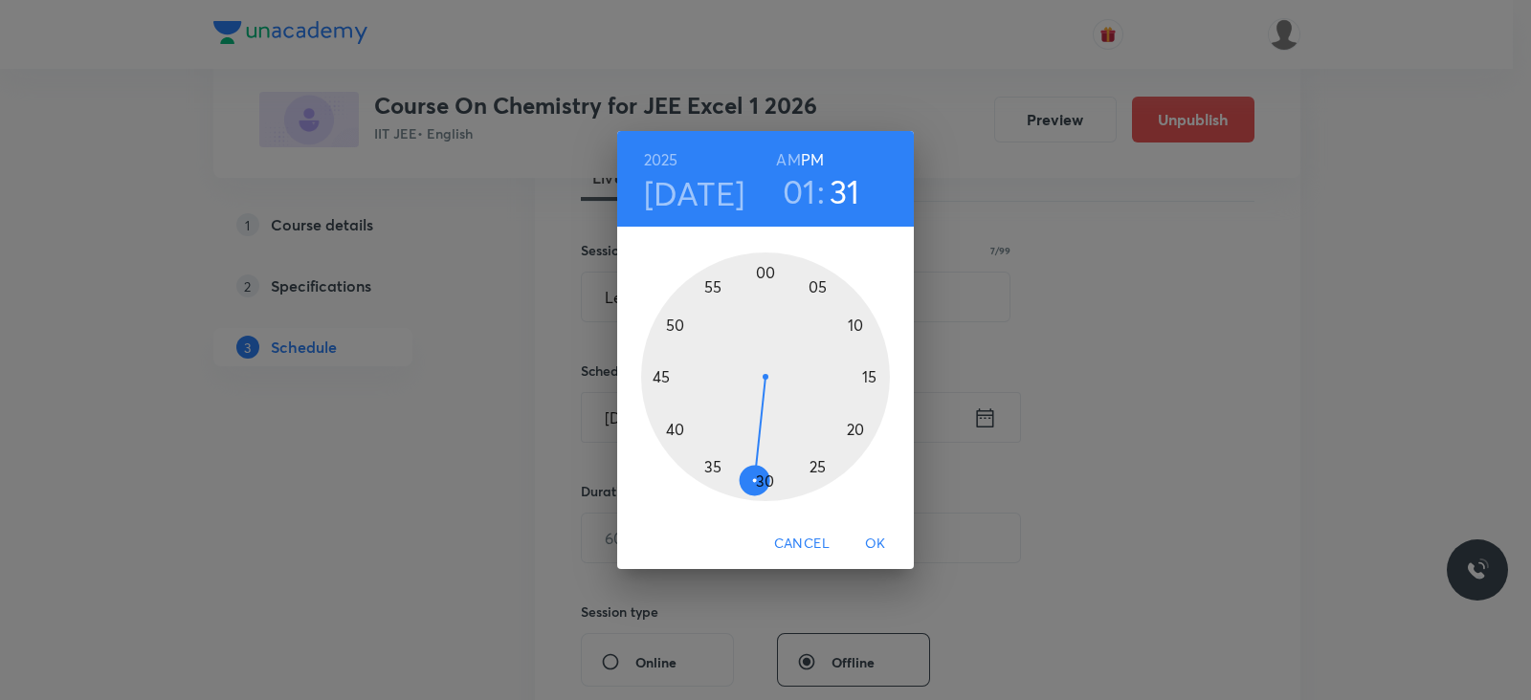
click at [713, 465] on div at bounding box center [765, 377] width 249 height 249
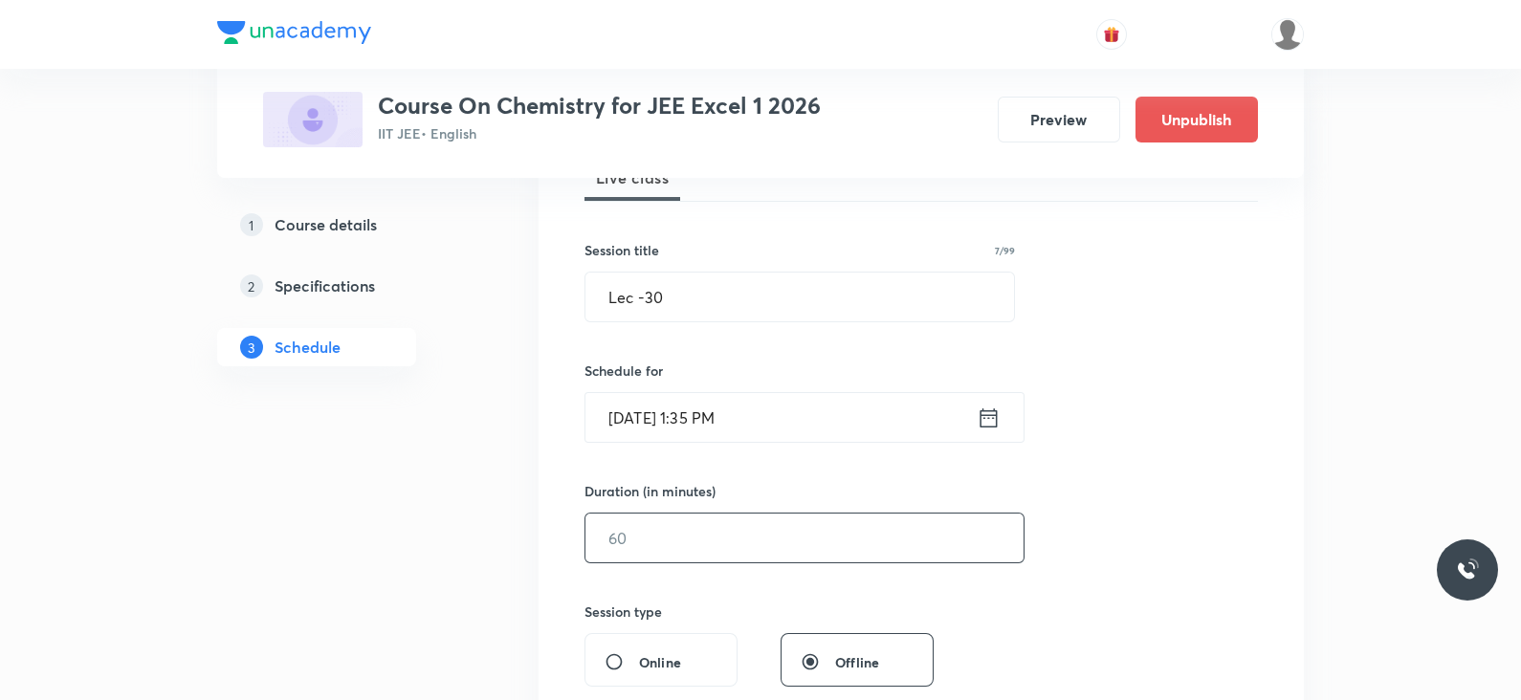
click at [679, 528] on input "text" at bounding box center [804, 538] width 438 height 49
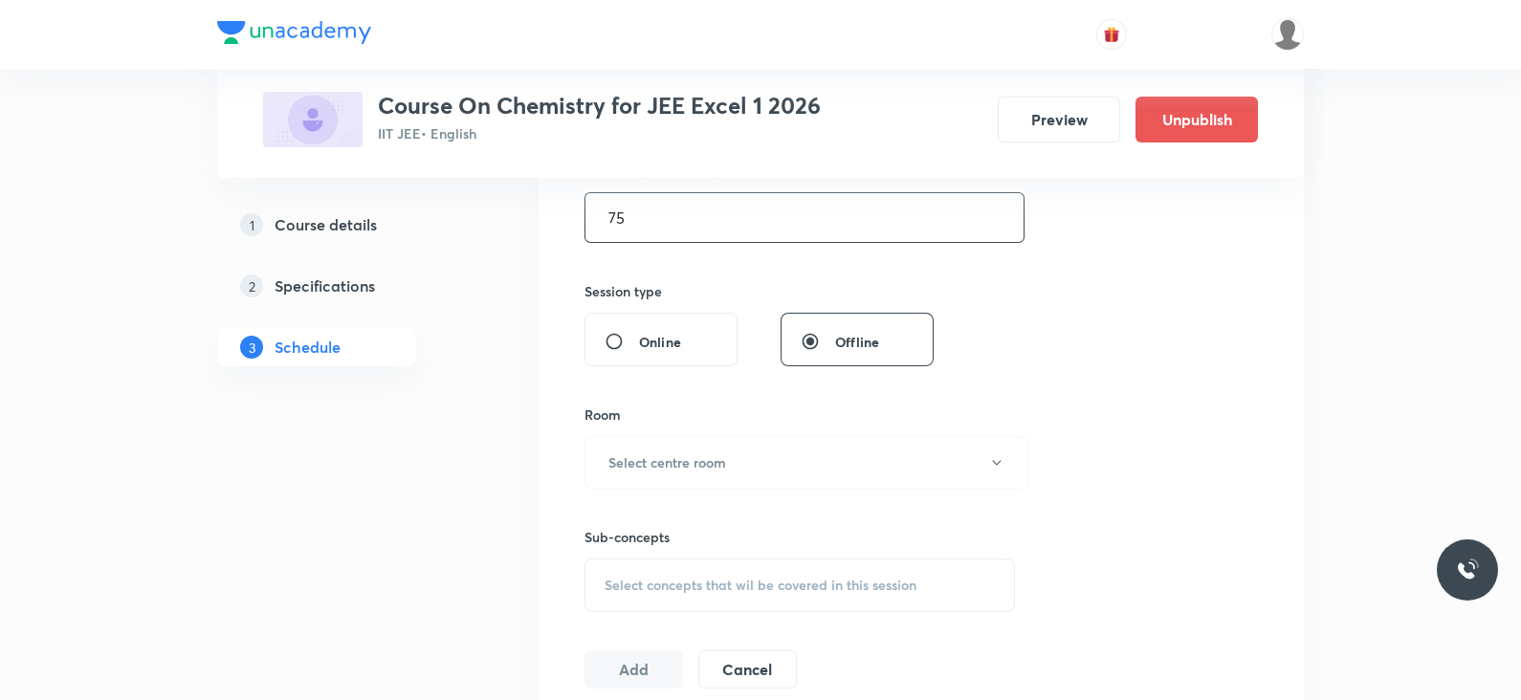
scroll to position [630, 0]
type input "75"
click at [695, 433] on button "Select centre room" at bounding box center [806, 455] width 444 height 53
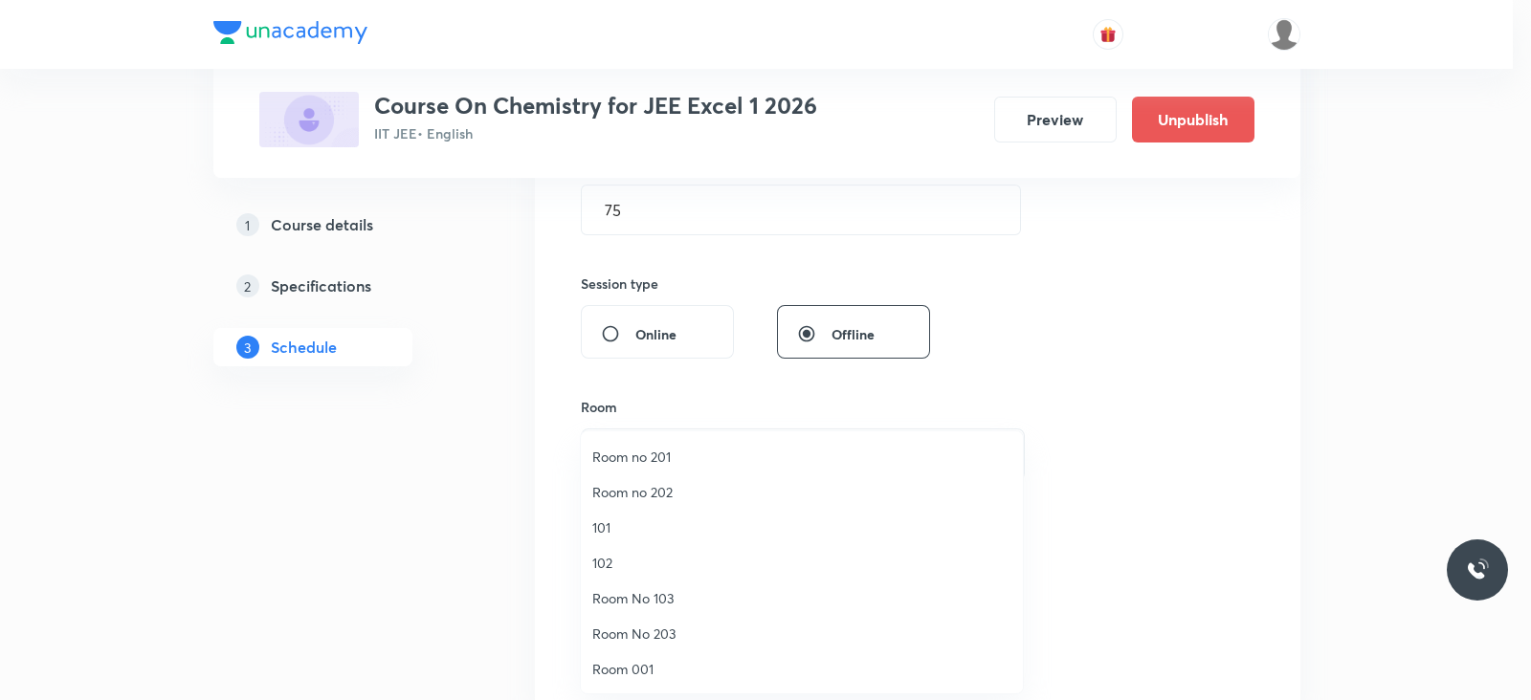
click at [649, 461] on span "Room no 201" at bounding box center [801, 457] width 419 height 20
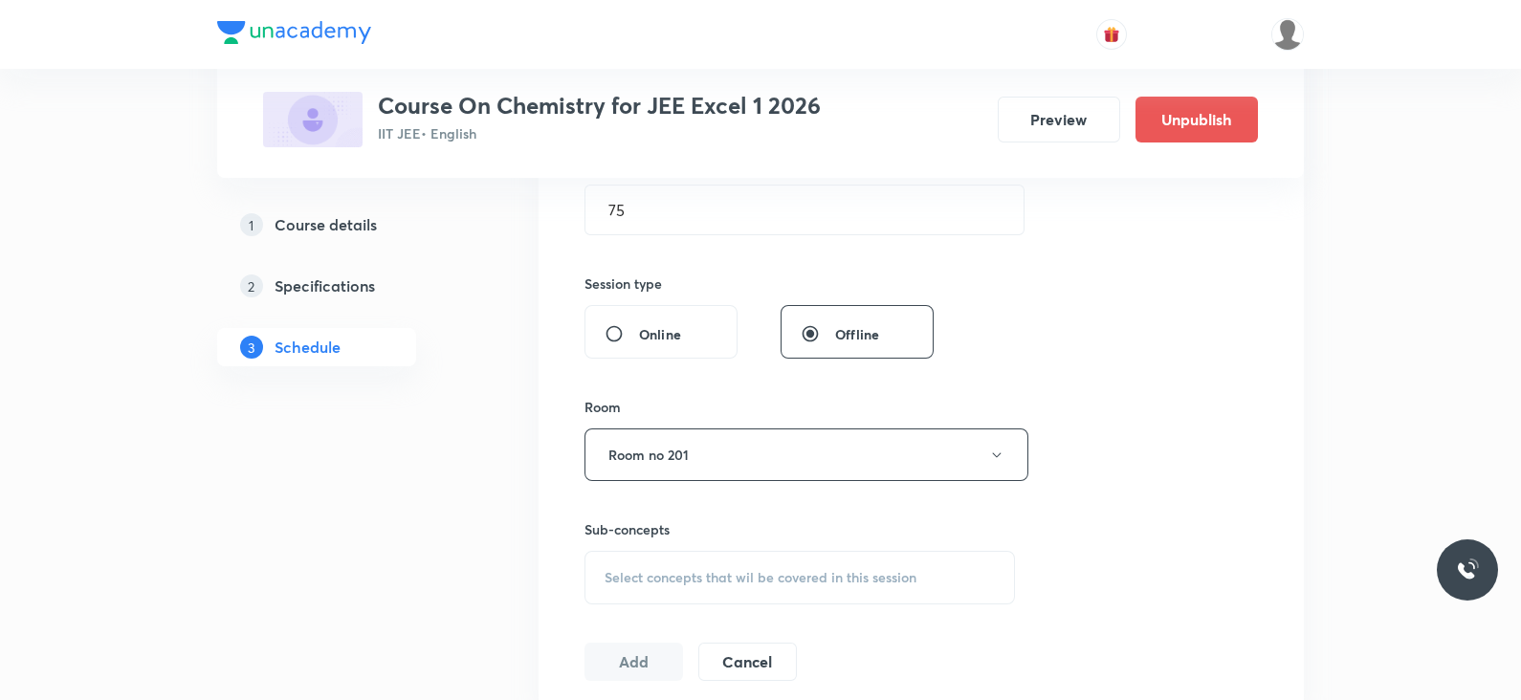
click at [735, 578] on span "Select concepts that wil be covered in this session" at bounding box center [761, 577] width 312 height 15
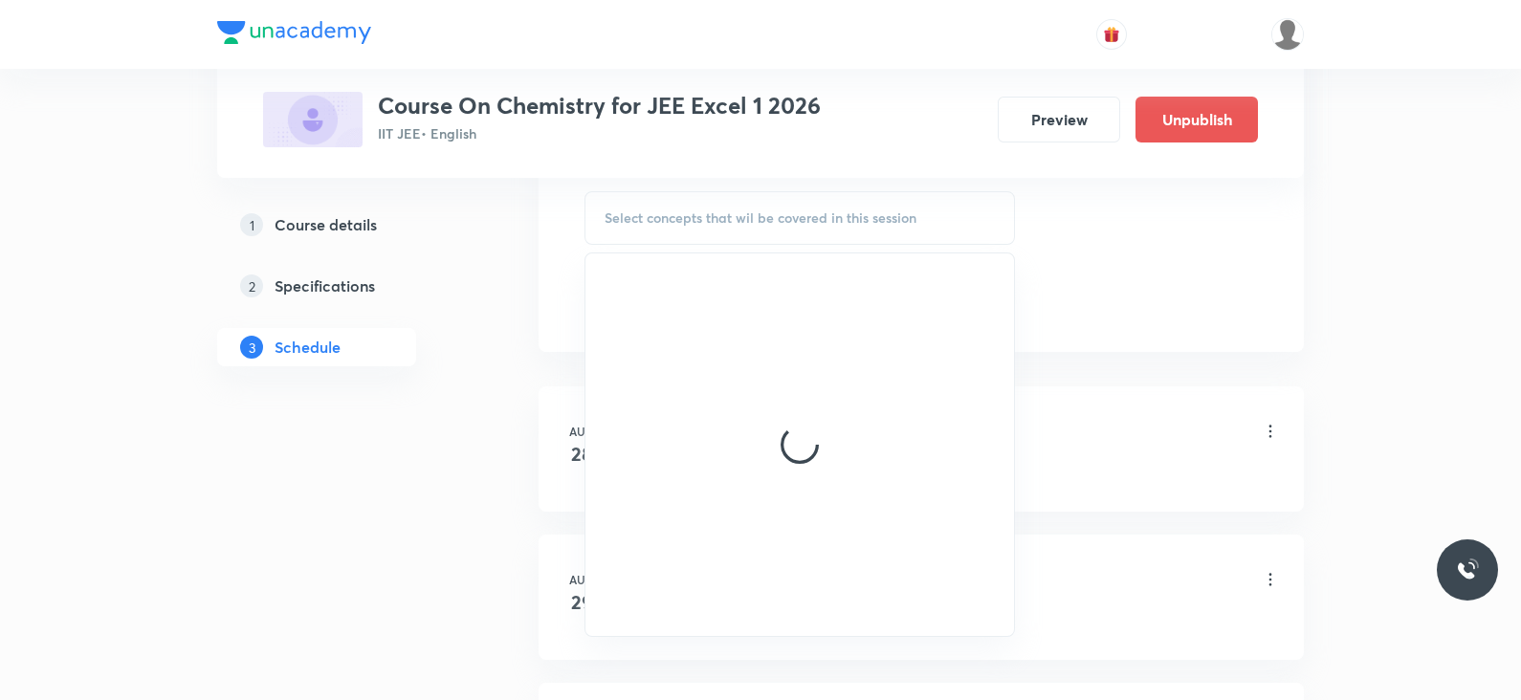
scroll to position [991, 0]
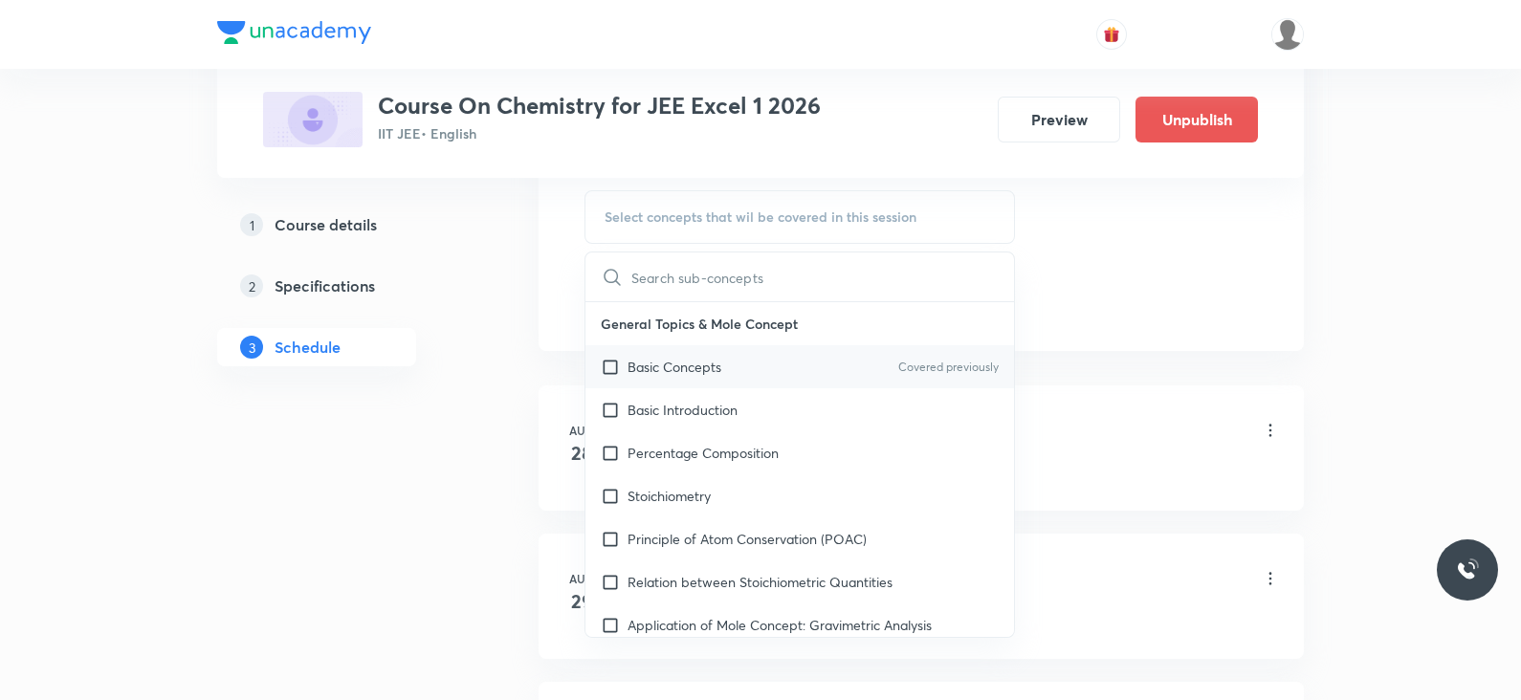
click at [741, 363] on div "Basic Concepts Covered previously" at bounding box center [799, 366] width 429 height 43
checkbox input "true"
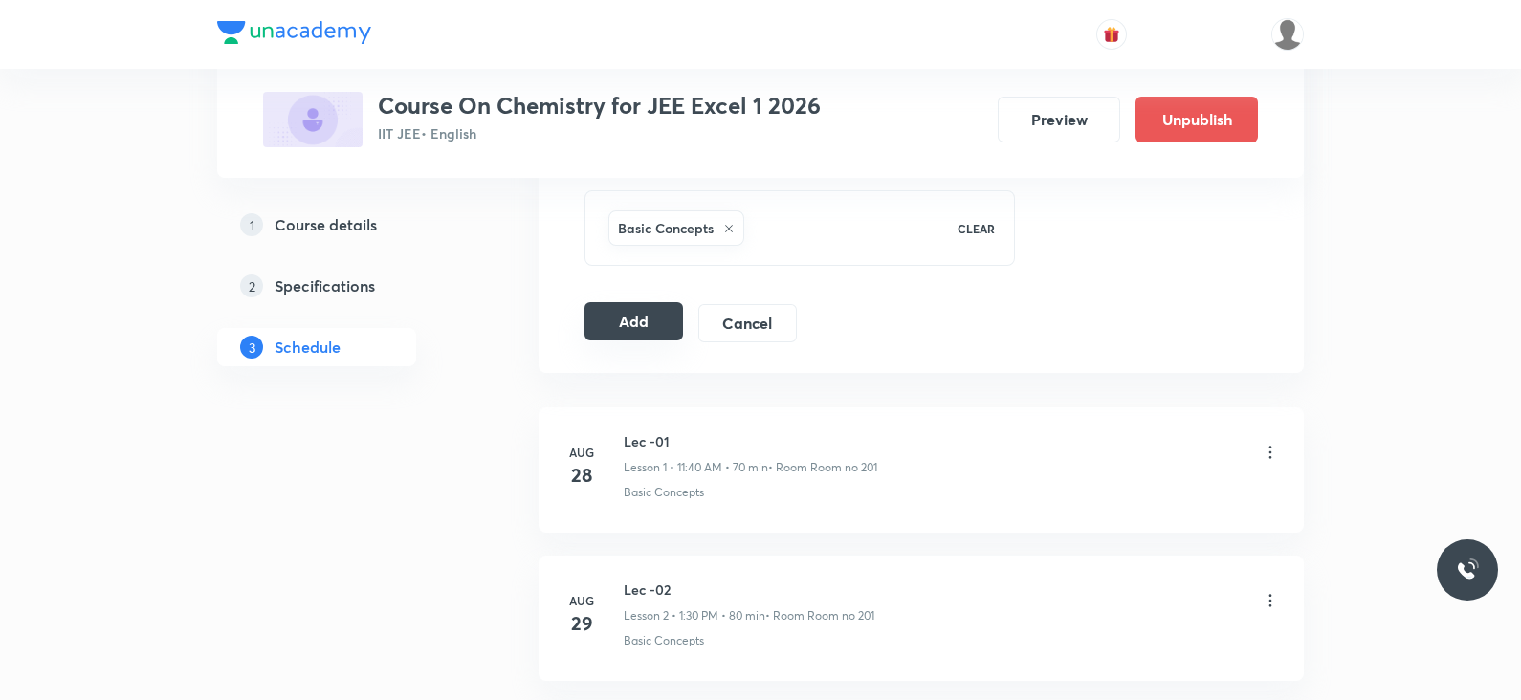
click at [630, 311] on button "Add" at bounding box center [633, 321] width 99 height 38
